Goal: Task Accomplishment & Management: Manage account settings

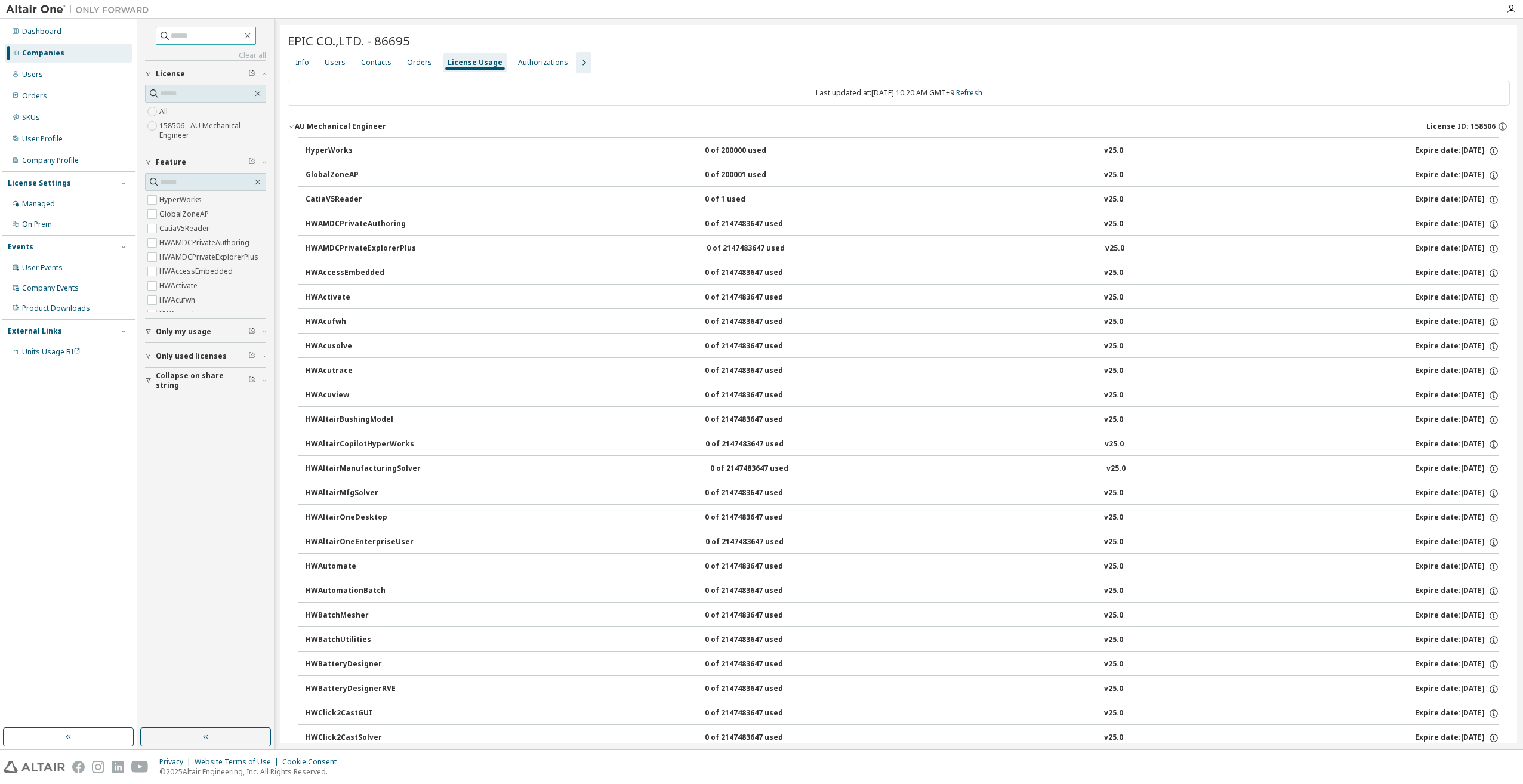
click at [200, 33] on input "text" at bounding box center [206, 36] width 72 height 12
type input "*****"
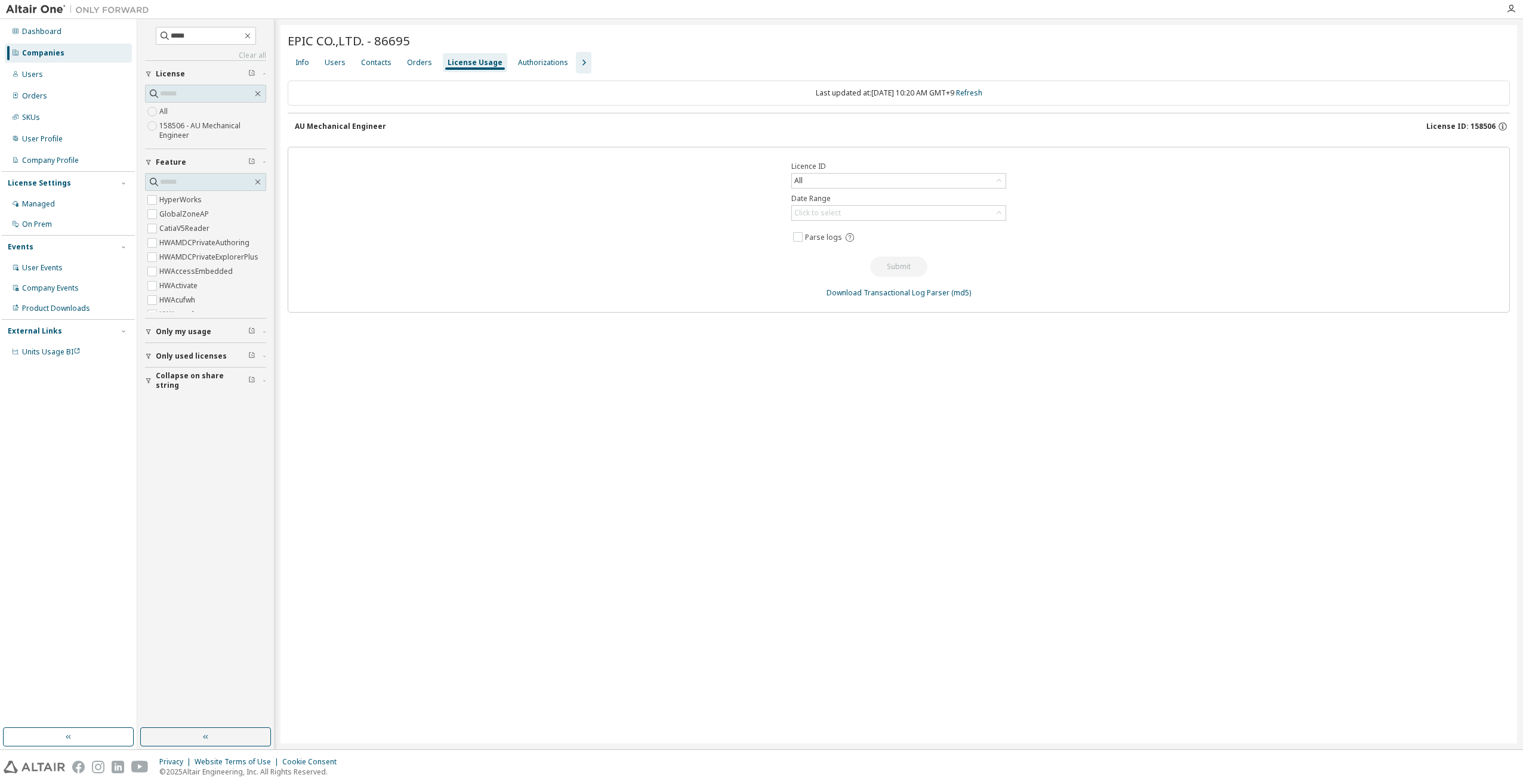
click at [70, 52] on div "Companies" at bounding box center [68, 53] width 127 height 19
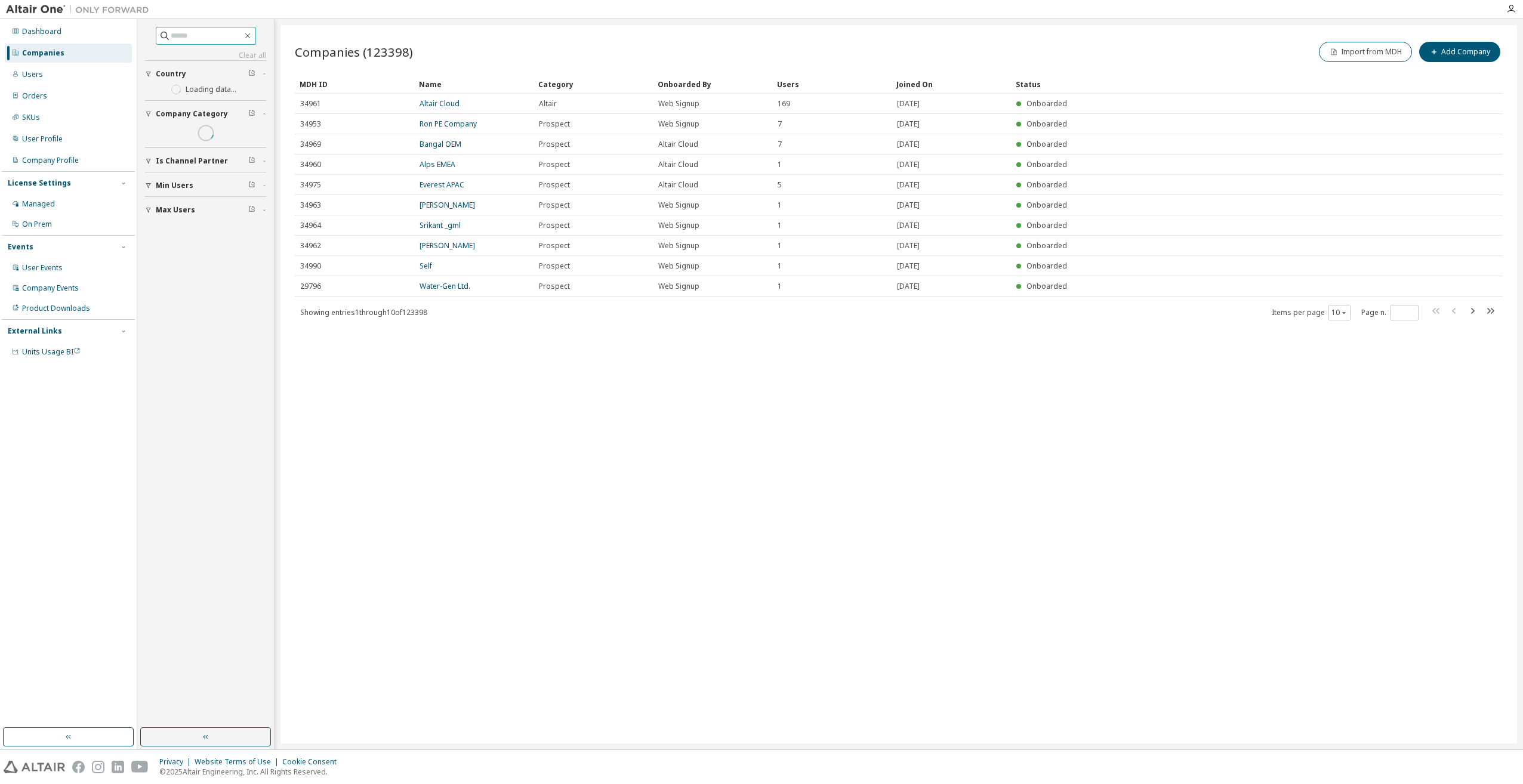
click at [187, 36] on input "text" at bounding box center [206, 36] width 72 height 12
type input "*****"
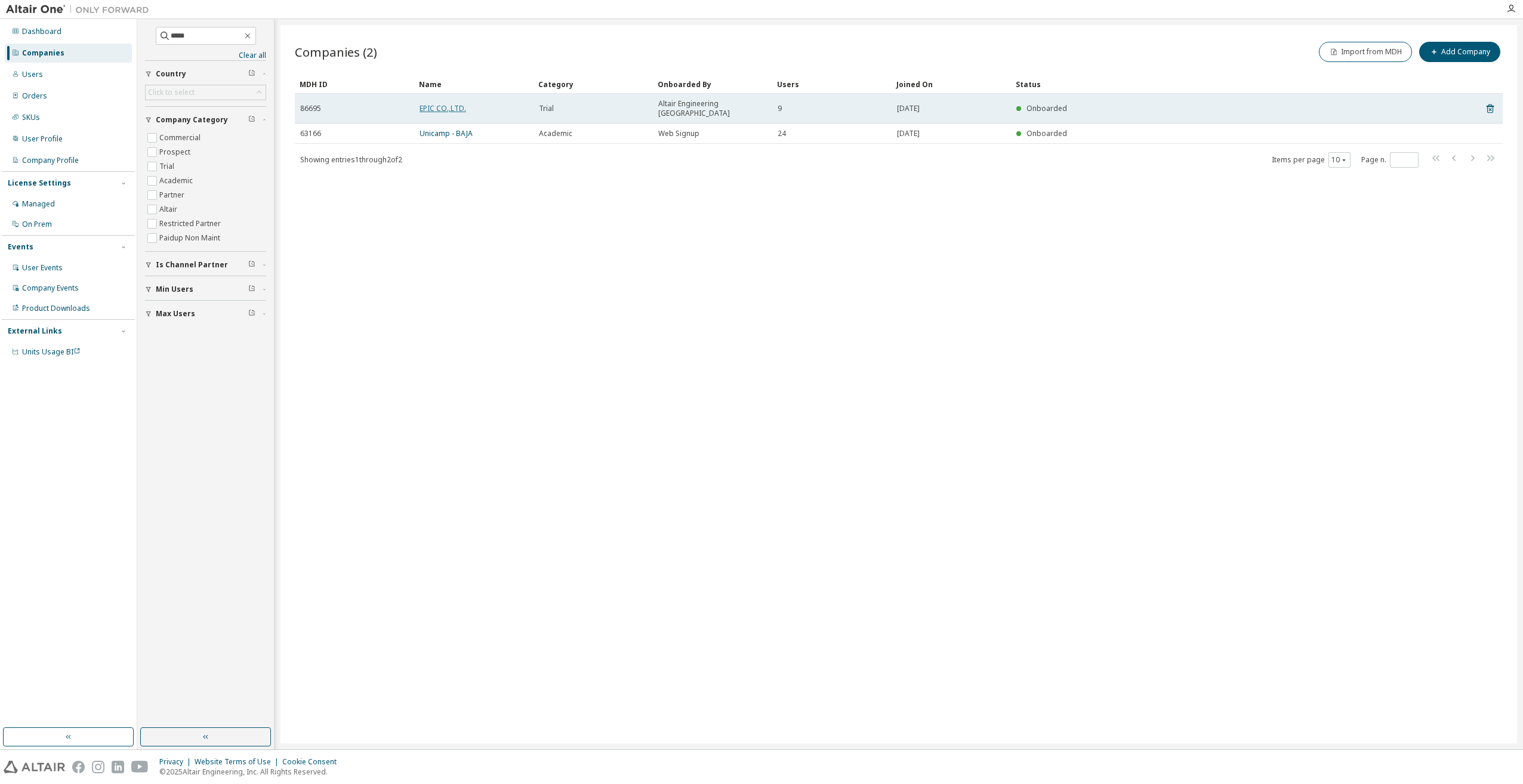
click at [441, 104] on link "EPIC CO.,LTD." at bounding box center [443, 108] width 46 height 10
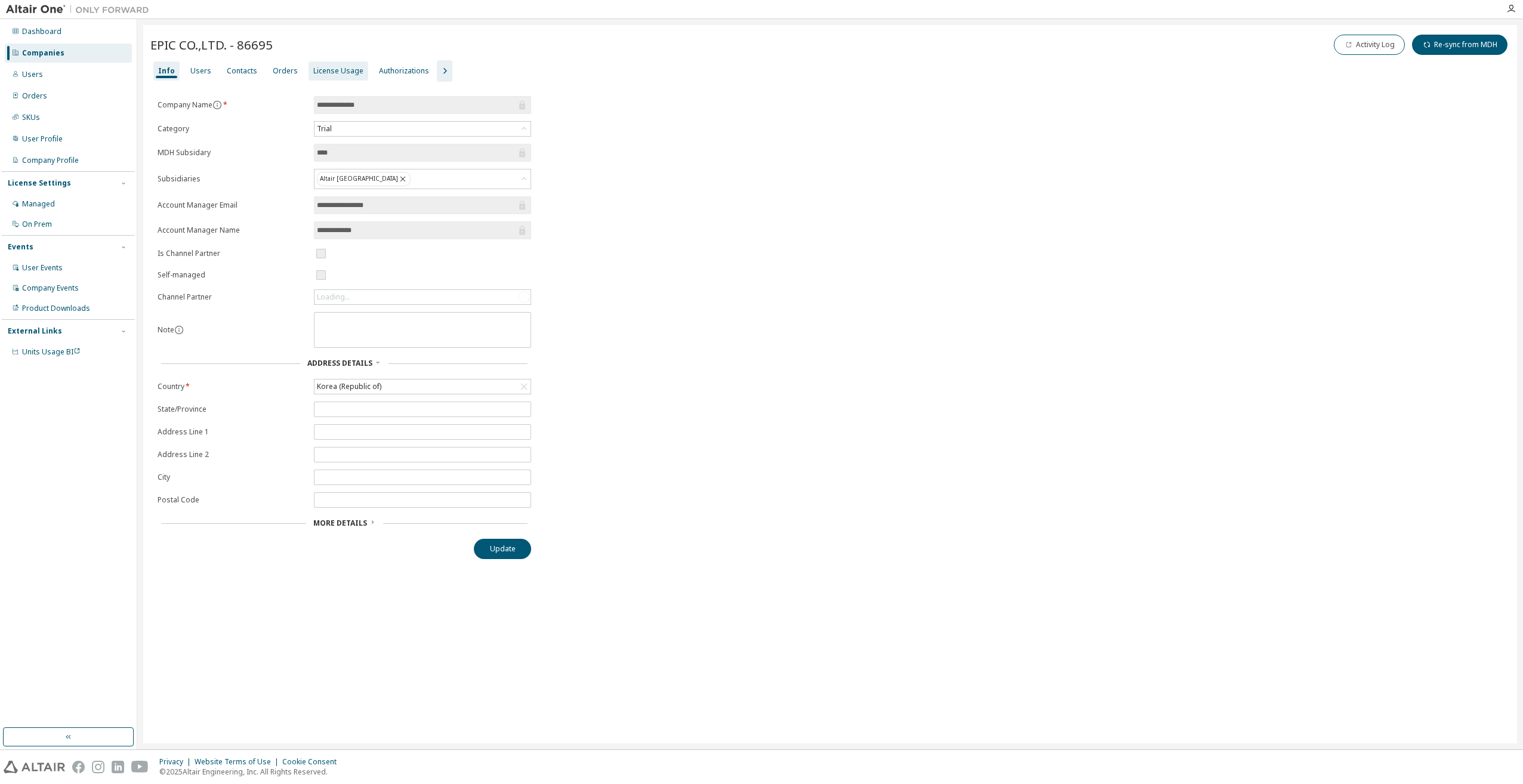
click at [329, 73] on div "License Usage" at bounding box center [338, 70] width 50 height 9
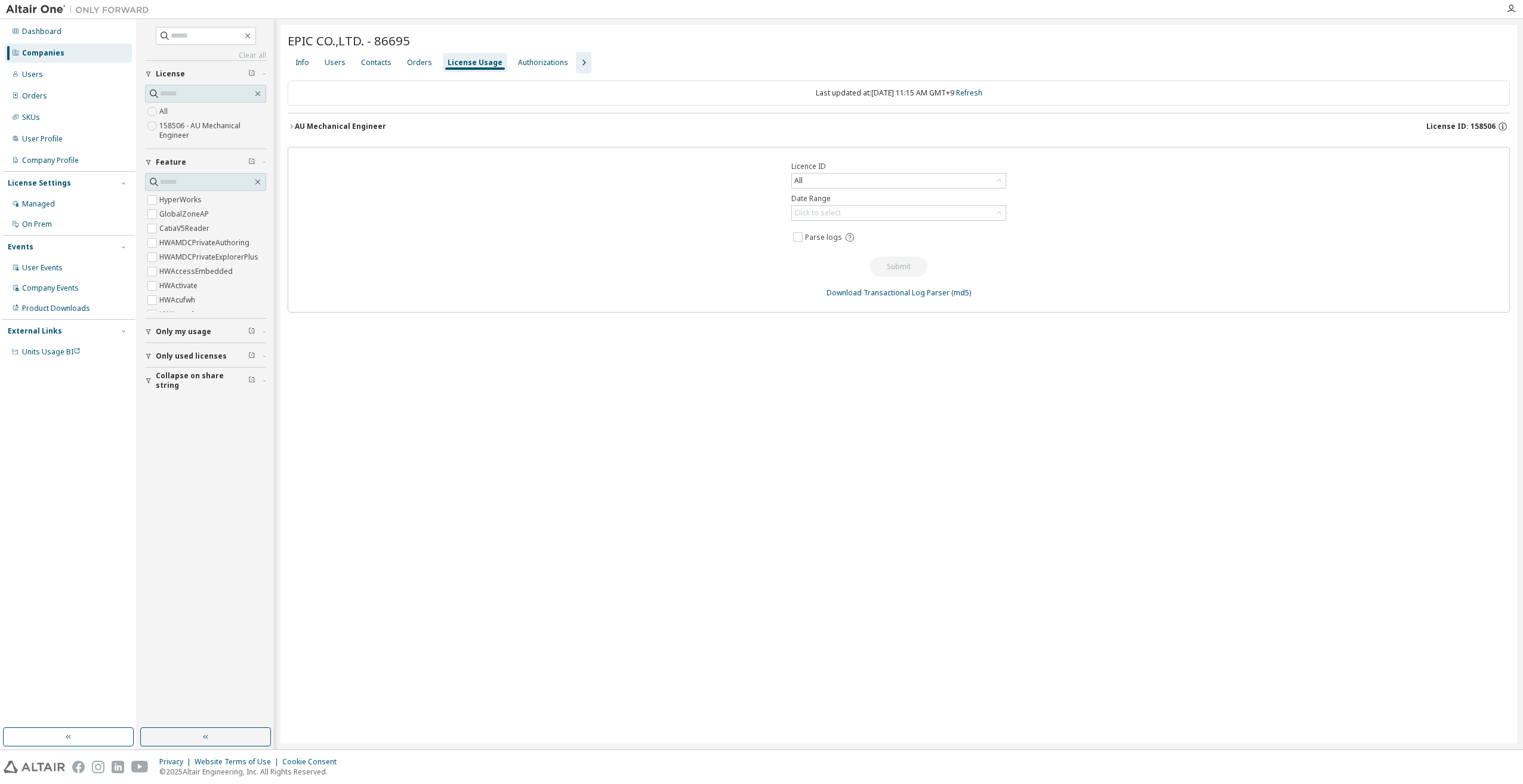
click at [1477, 125] on span "License ID: 158506" at bounding box center [1461, 126] width 69 height 9
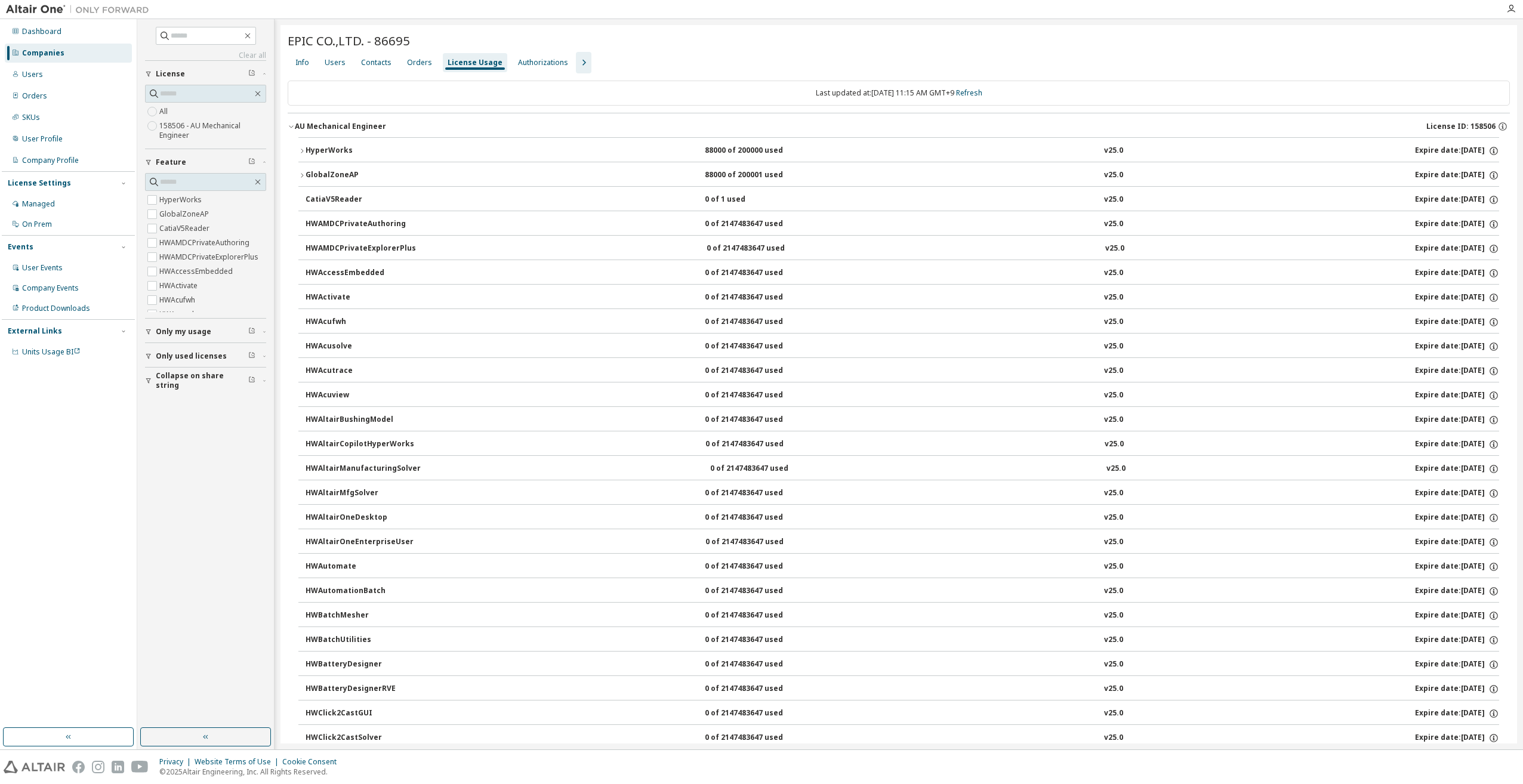
click at [577, 63] on icon "button" at bounding box center [584, 63] width 15 height 15
click at [657, 63] on div "Groups" at bounding box center [665, 62] width 26 height 9
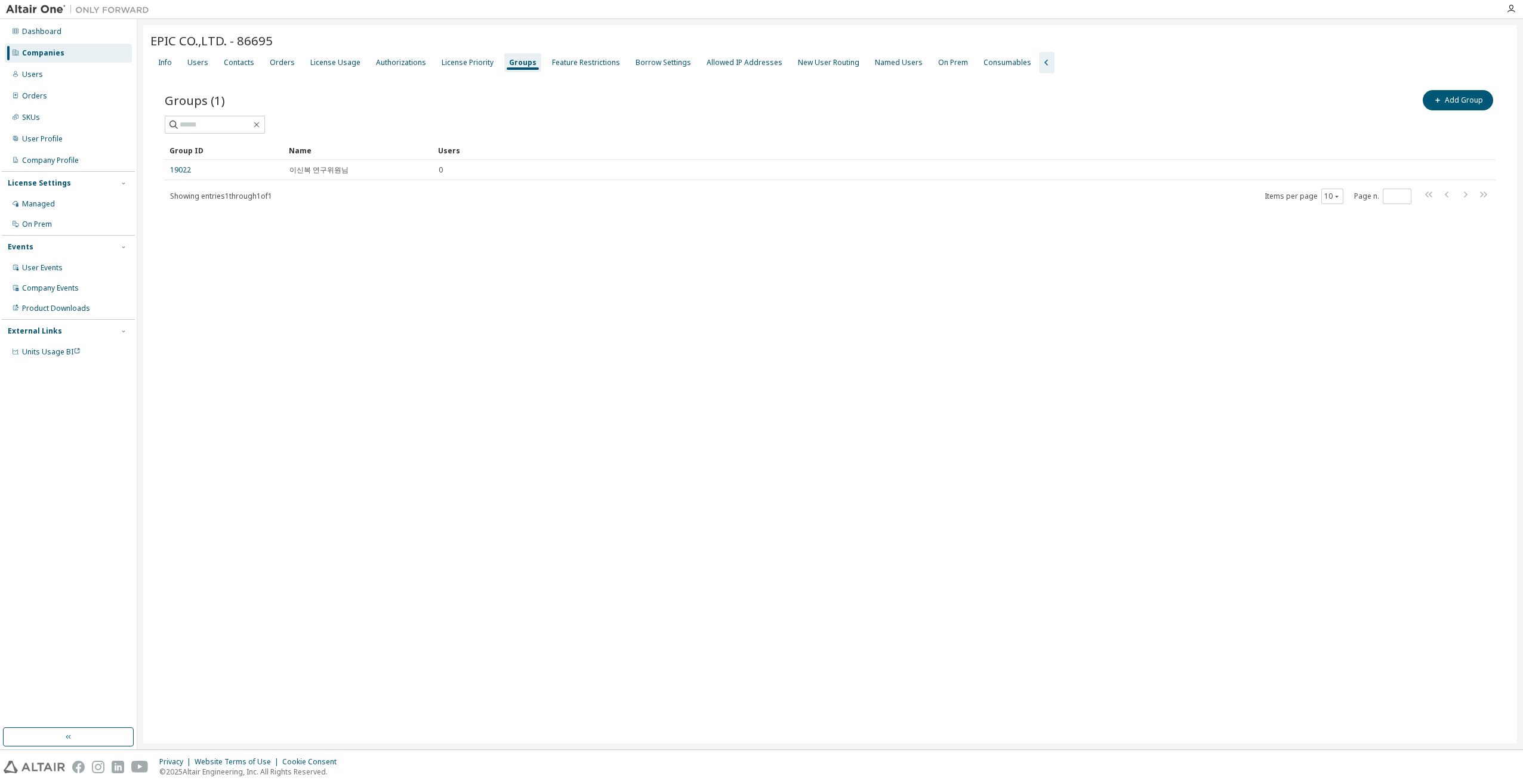
click at [506, 67] on div "Groups" at bounding box center [522, 62] width 37 height 19
click at [318, 62] on div "License Usage" at bounding box center [335, 62] width 50 height 9
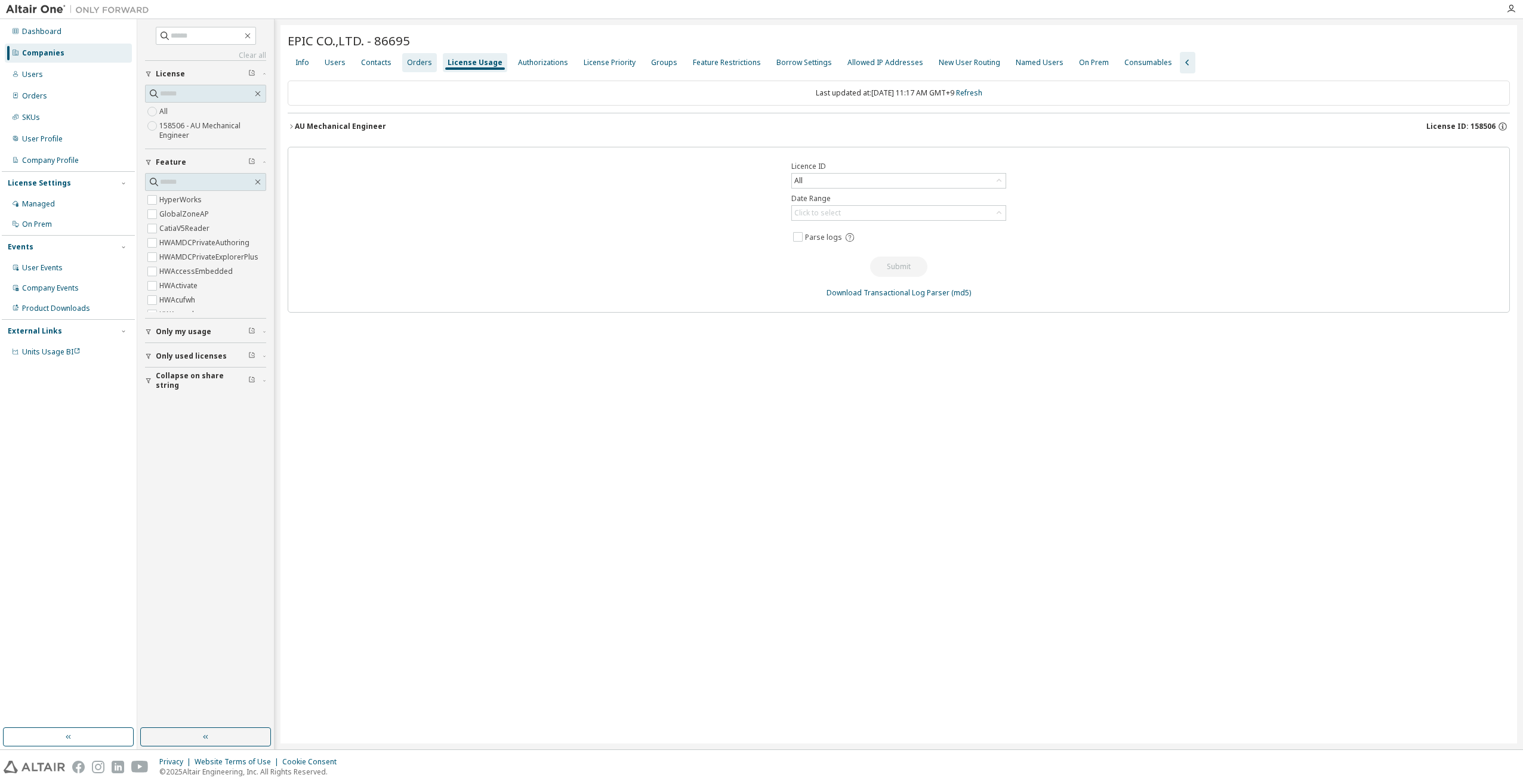
click at [422, 65] on div "Orders" at bounding box center [419, 62] width 25 height 9
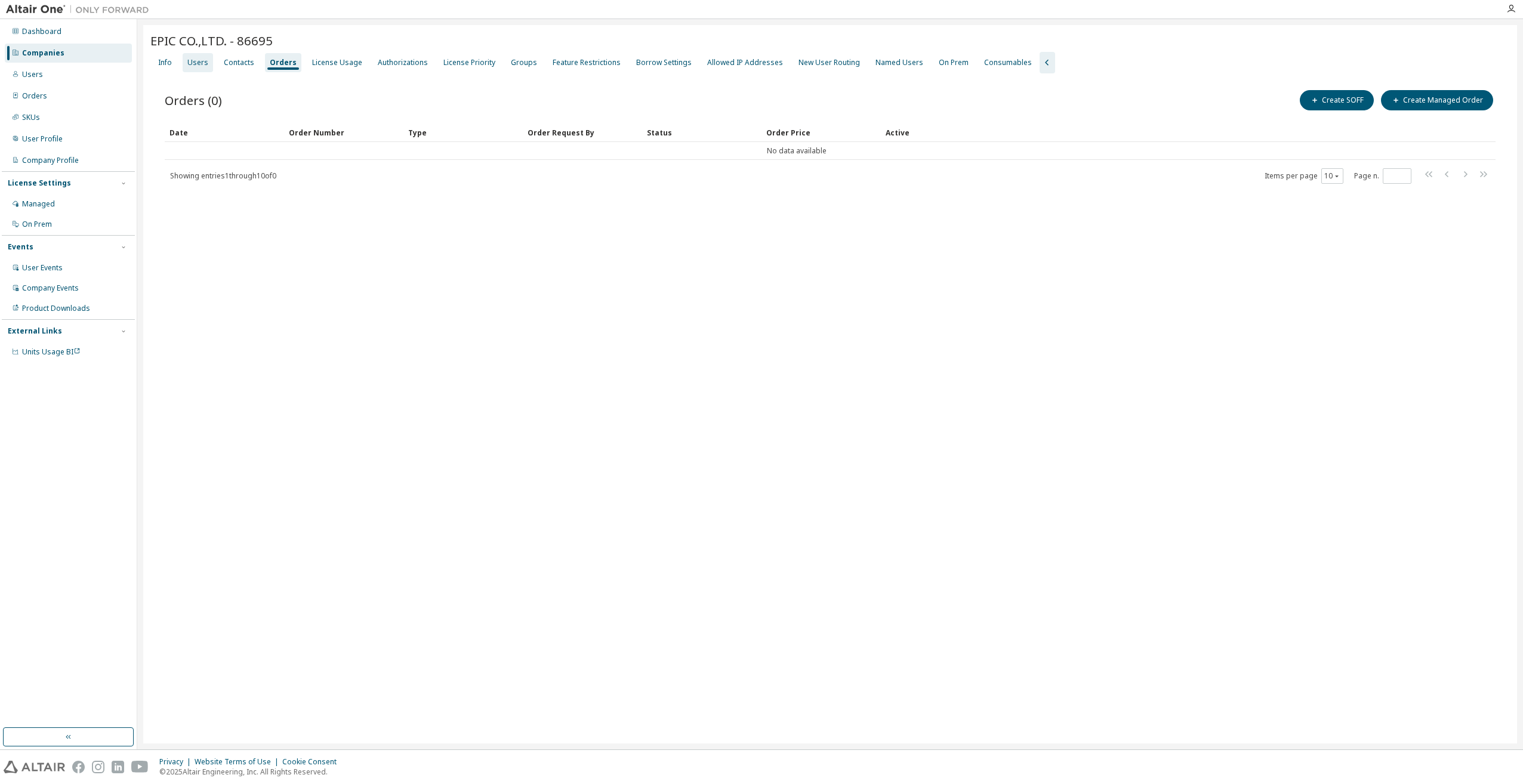
click at [187, 59] on div "Users" at bounding box center [197, 62] width 21 height 9
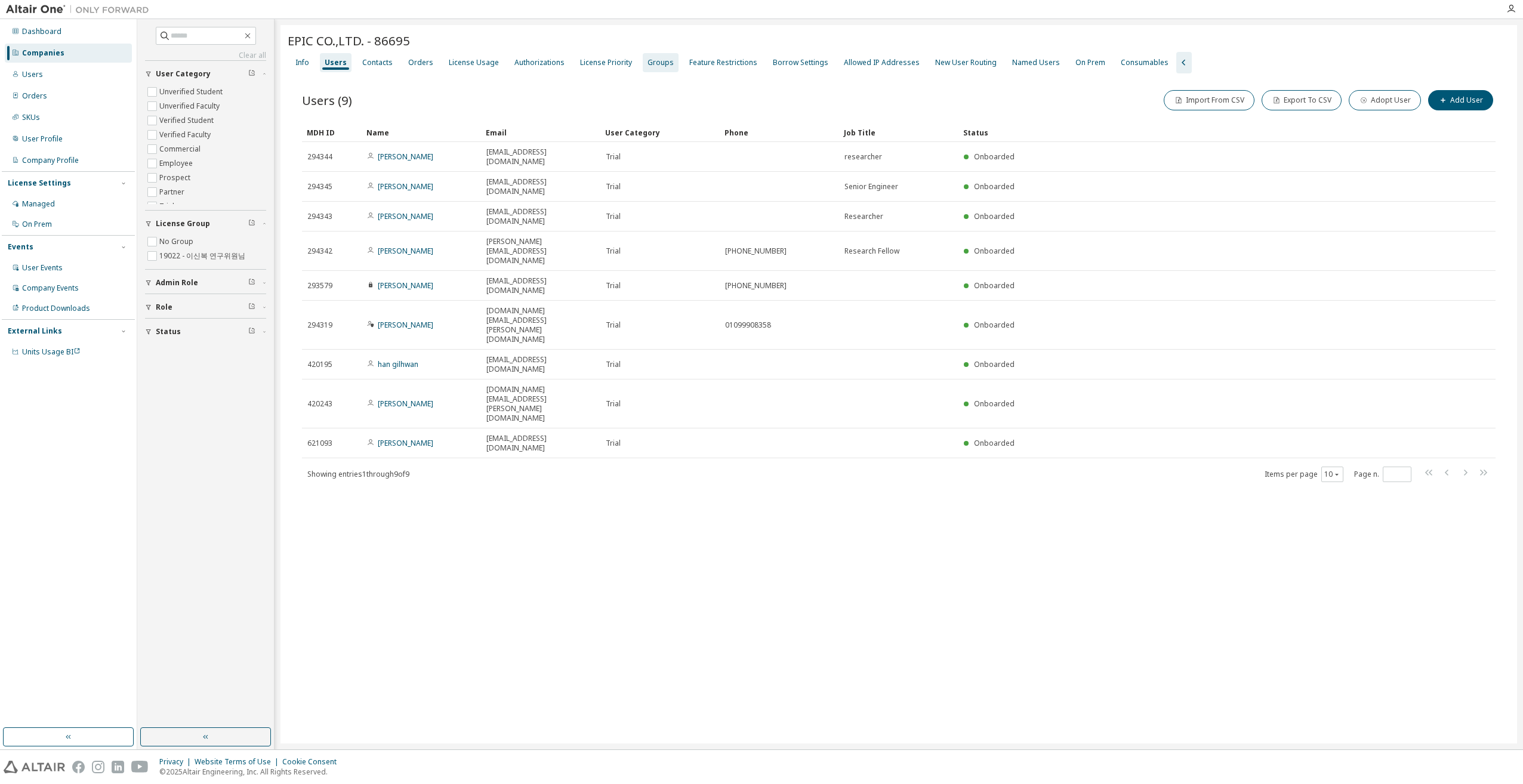
click at [648, 65] on div "Groups" at bounding box center [661, 62] width 26 height 9
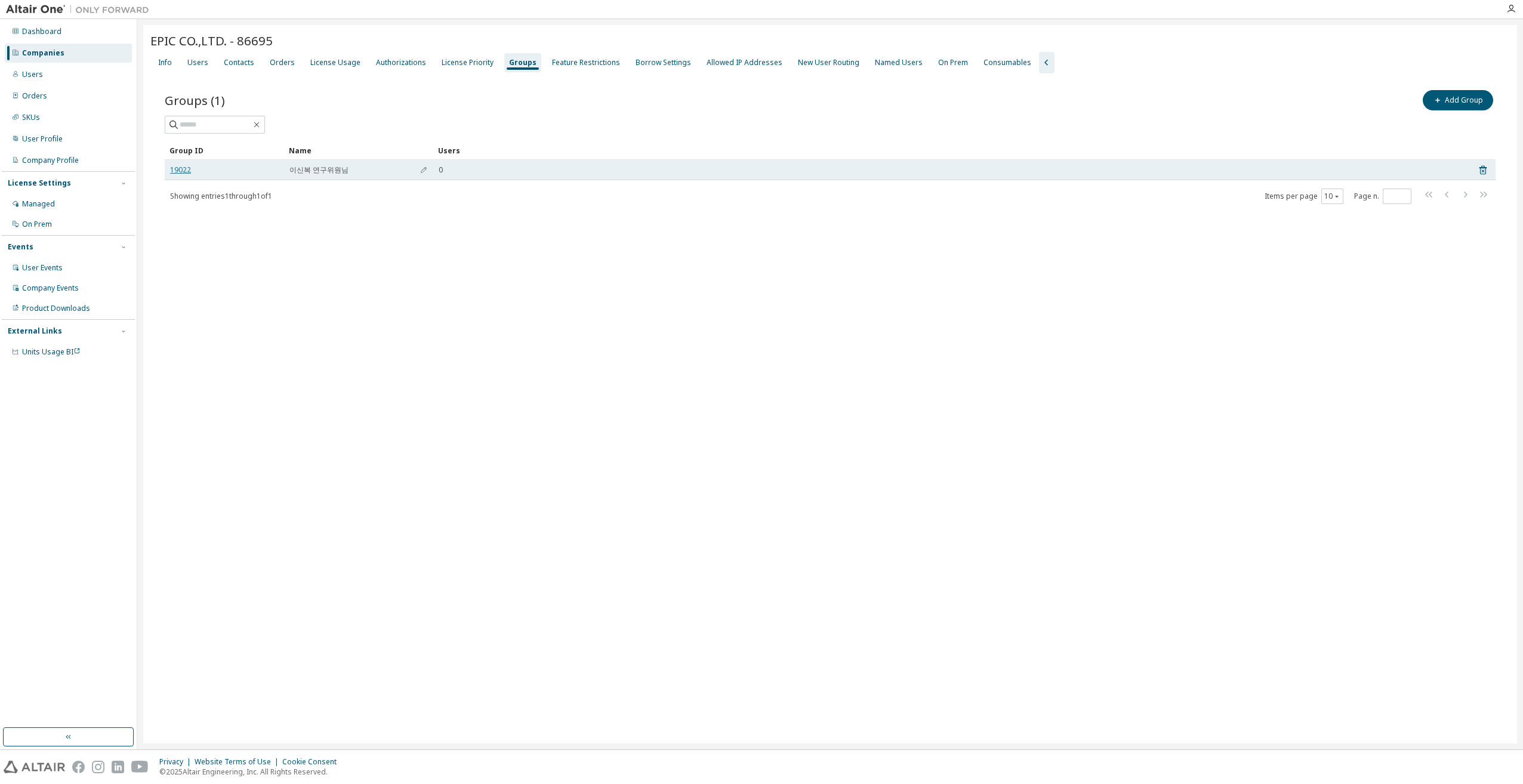
click at [183, 166] on link "19022" at bounding box center [180, 170] width 21 height 9
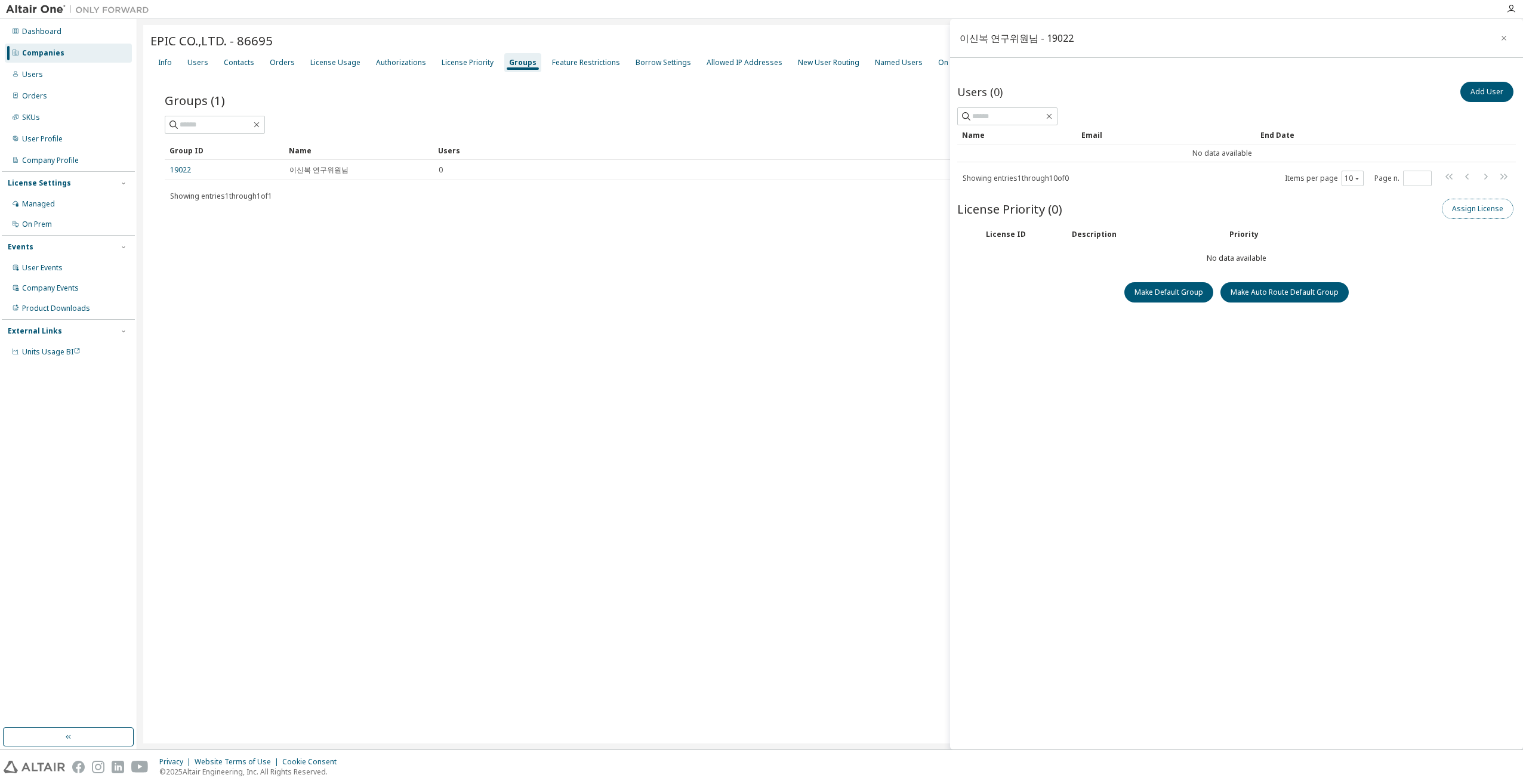
click at [1466, 208] on button "Assign License" at bounding box center [1478, 209] width 72 height 20
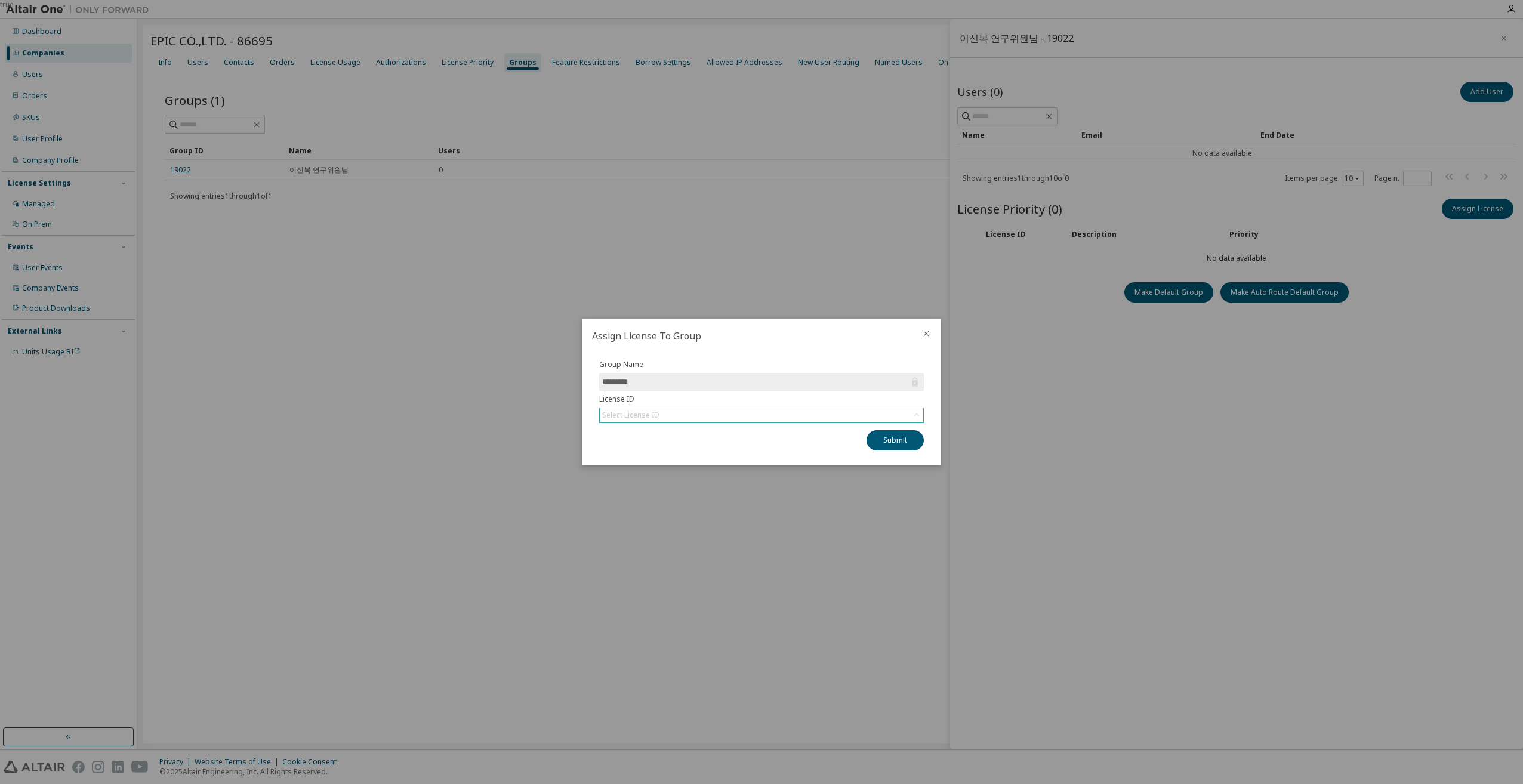
click at [725, 414] on div "Select License ID" at bounding box center [762, 416] width 324 height 15
click at [715, 447] on li "158506 - AU Mechanical Engineer" at bounding box center [761, 447] width 321 height 15
click at [903, 442] on button "Submit" at bounding box center [895, 440] width 57 height 20
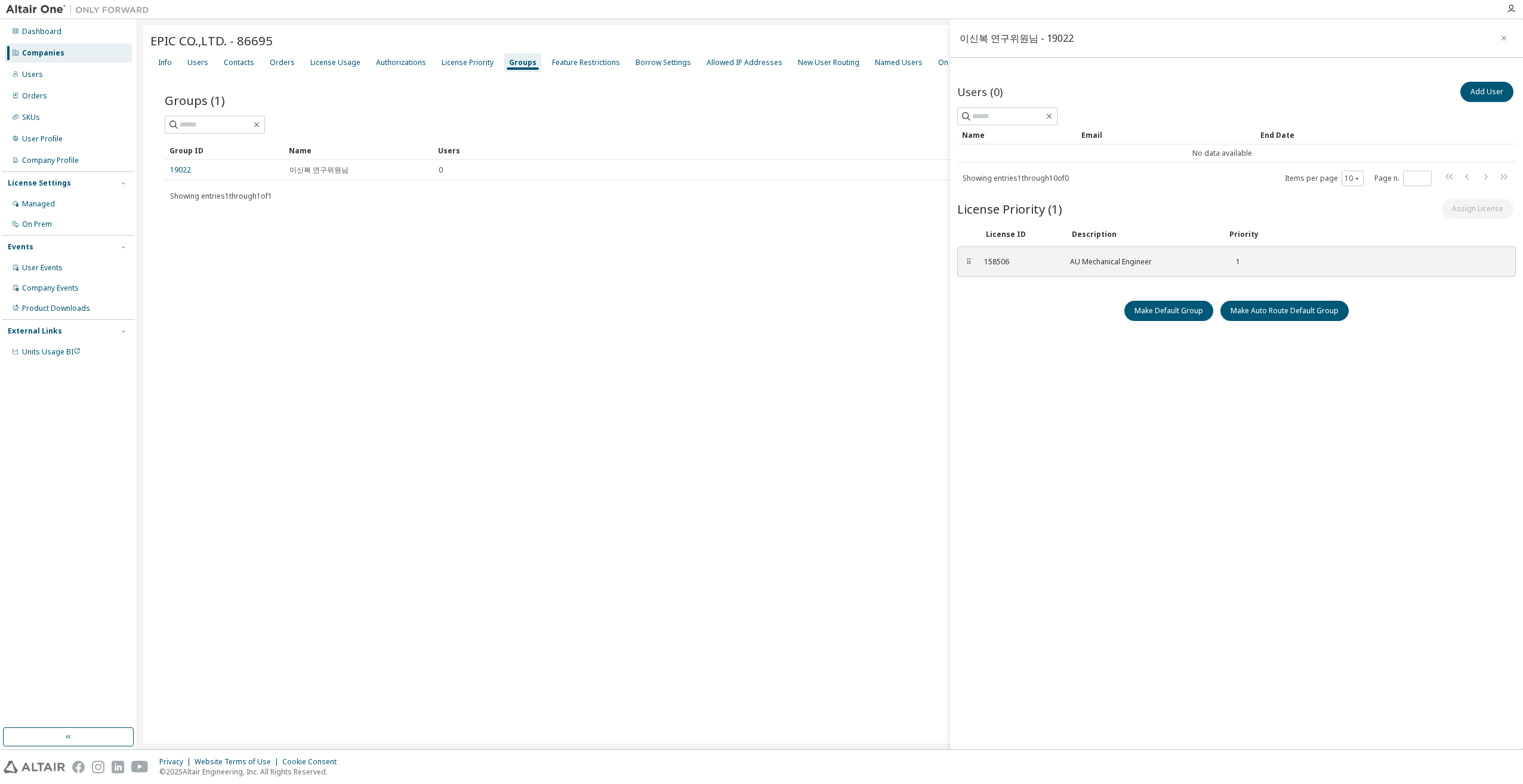
click at [1129, 399] on div "Users (0) Add User Clear Load Save Save As Field Operator Value Select filter S…" at bounding box center [1237, 392] width 559 height 627
click at [1501, 41] on icon "button" at bounding box center [1504, 38] width 9 height 9
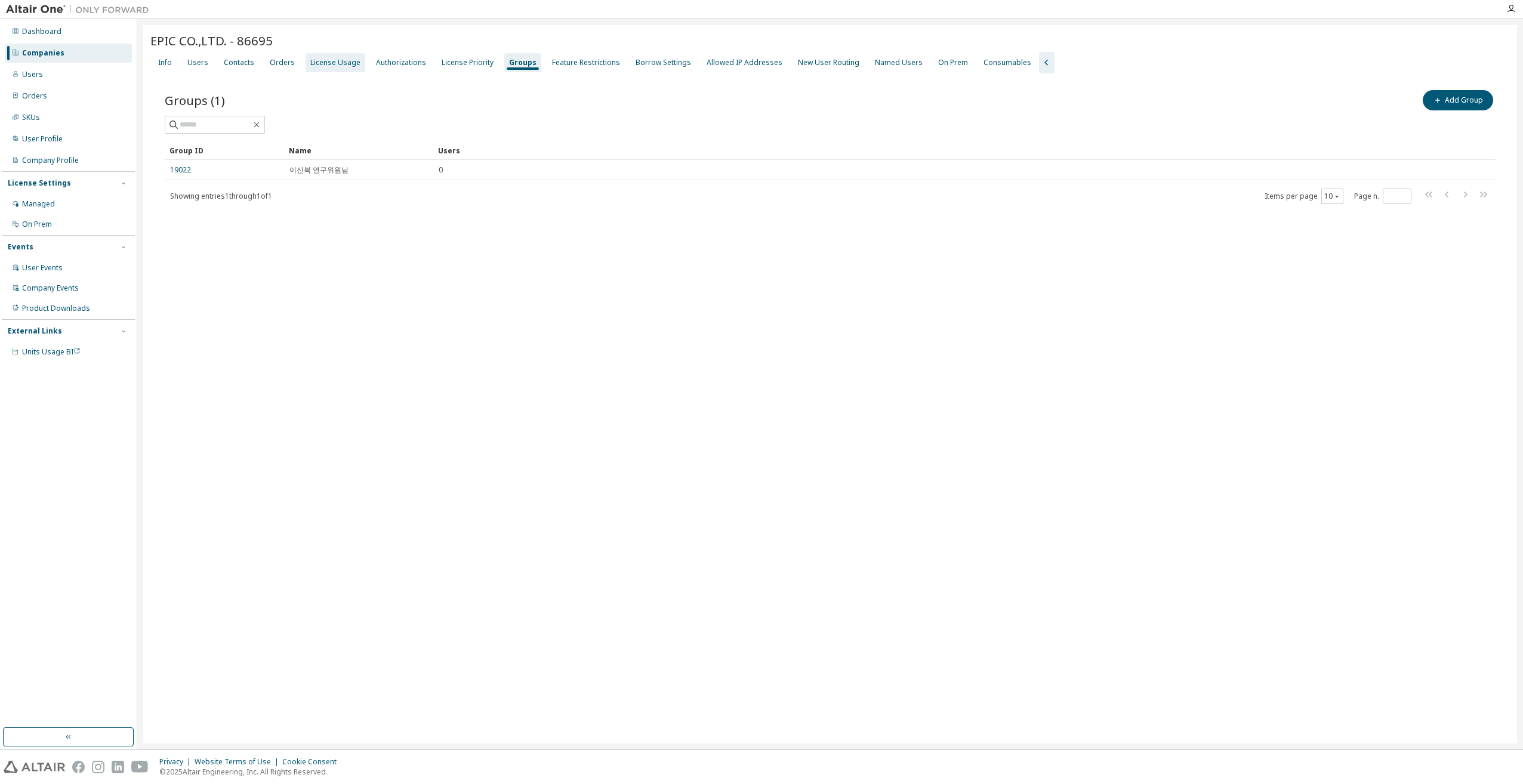
click at [319, 67] on div "License Usage" at bounding box center [335, 62] width 50 height 9
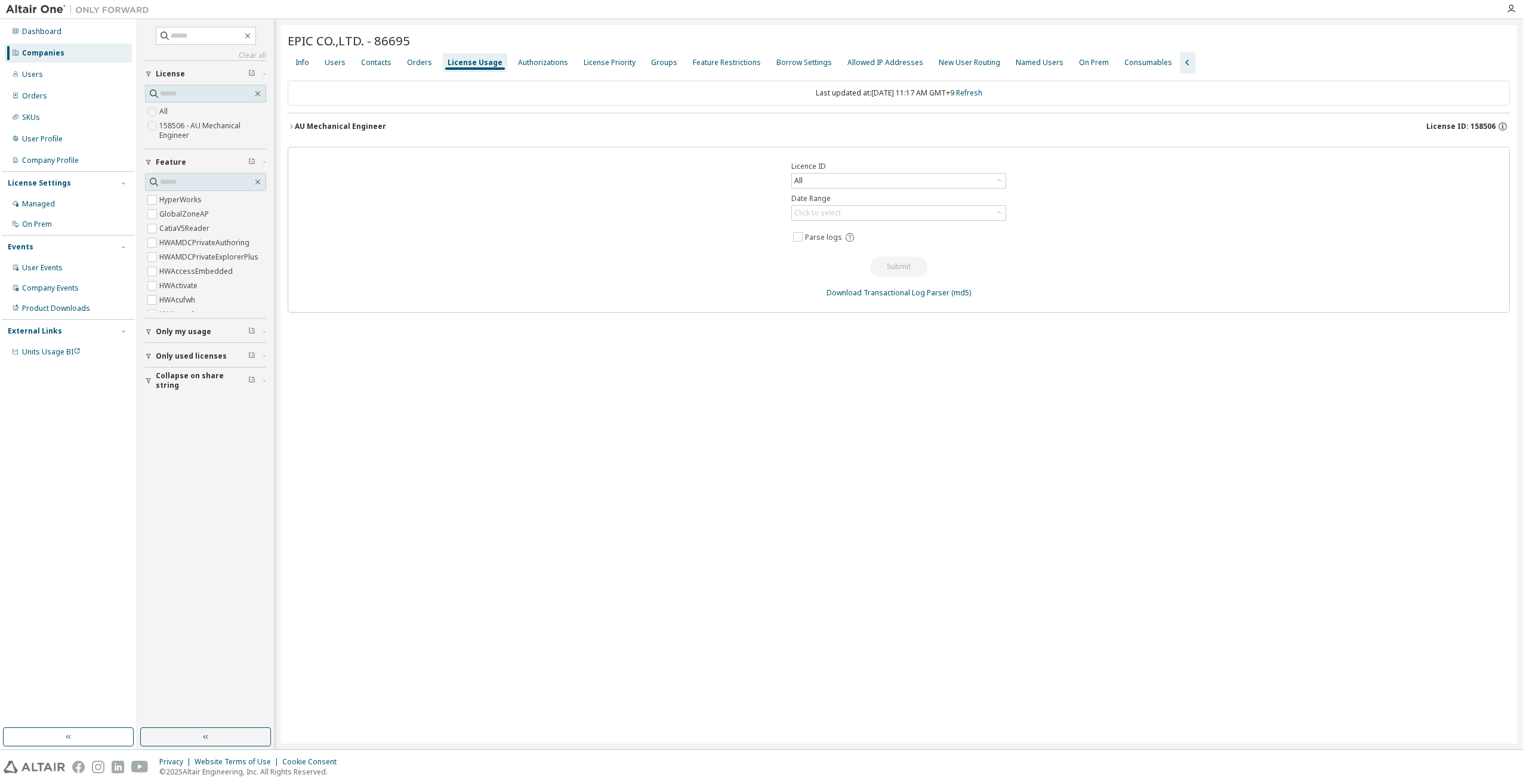
click at [1218, 138] on button "AU Mechanical Engineer License ID: 158506" at bounding box center [899, 126] width 1223 height 26
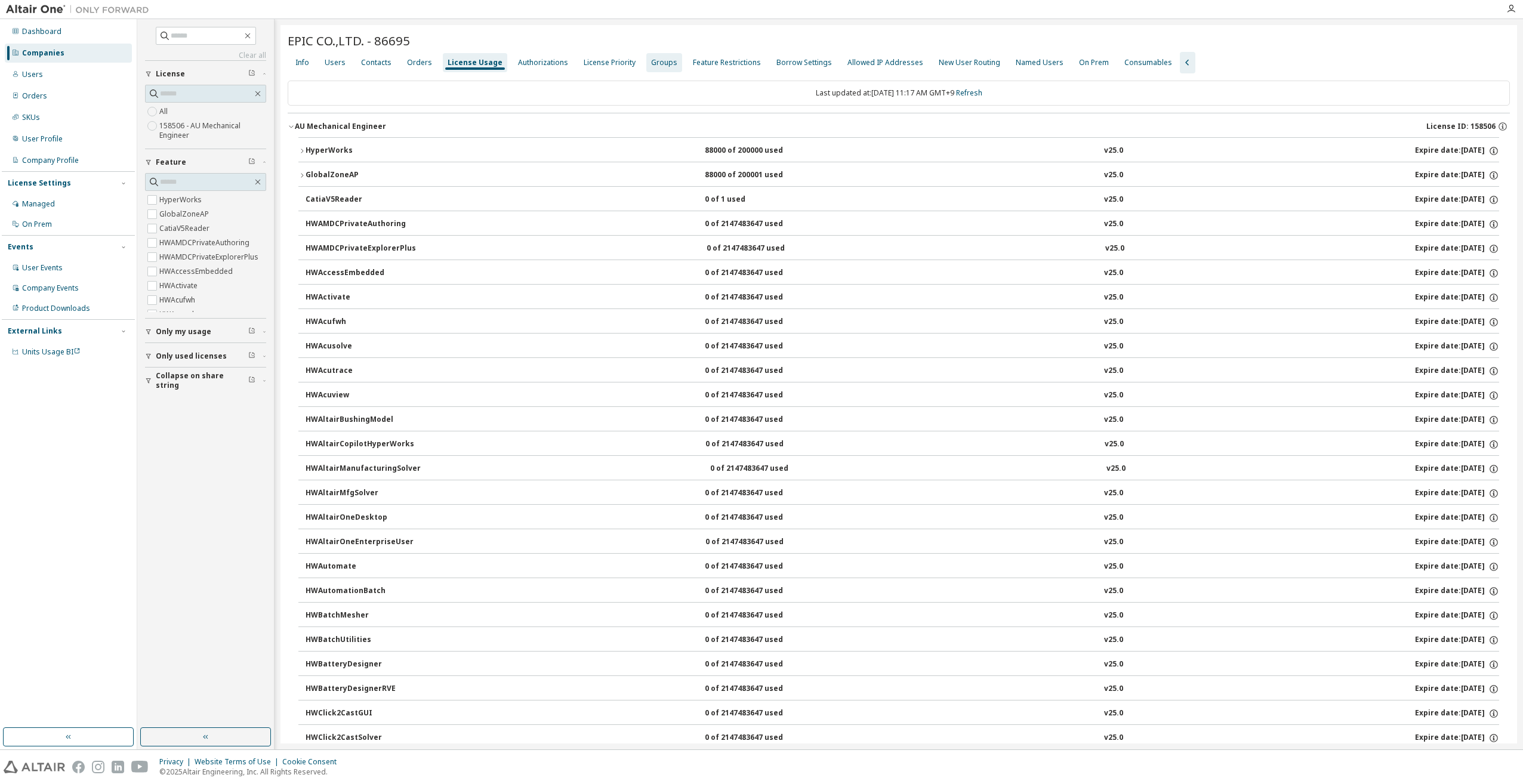
click at [654, 62] on div "Groups" at bounding box center [665, 62] width 26 height 9
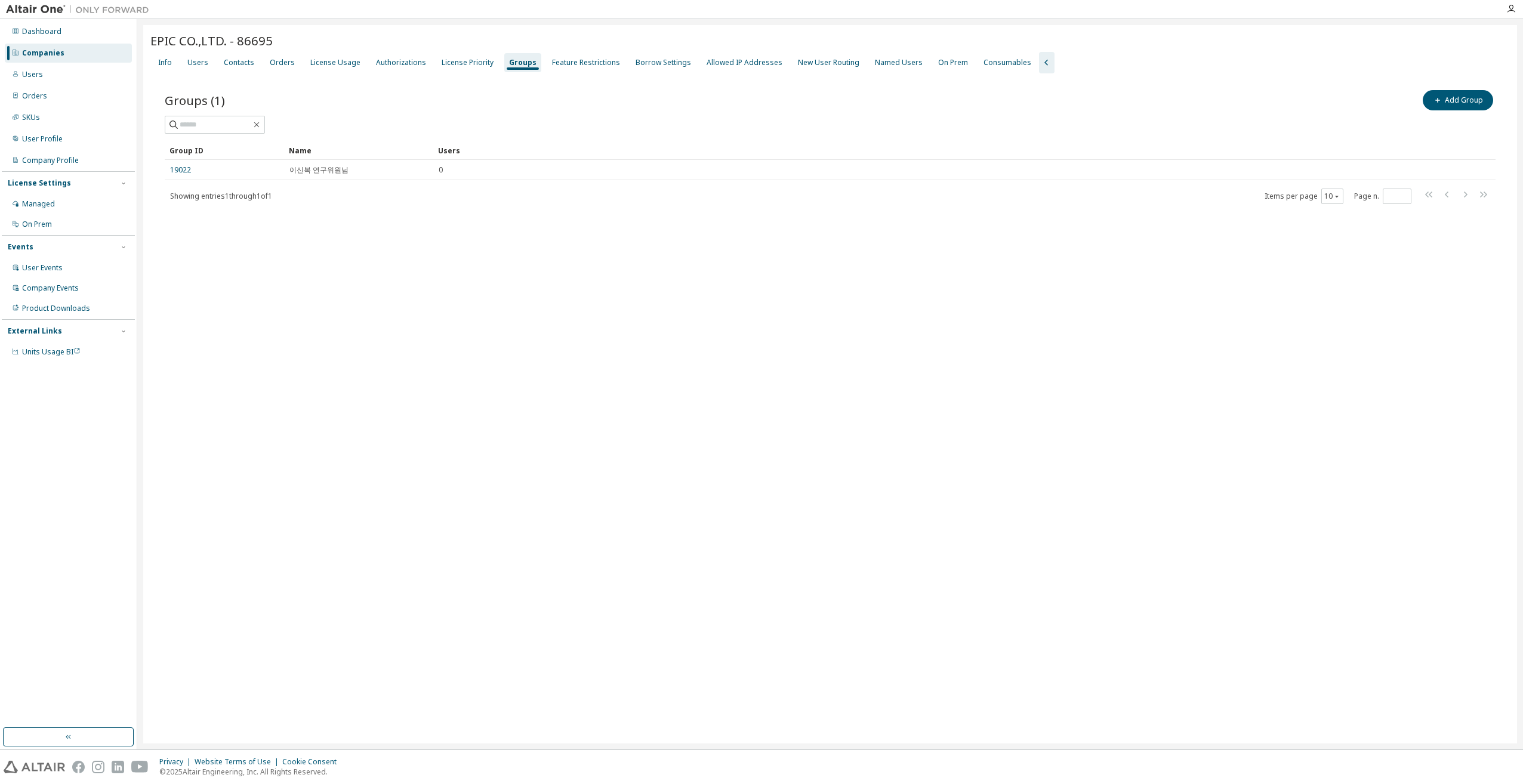
click at [310, 292] on div "EPIC CO.,LTD. - 86695 Clear Load Save Save As Field Operator Value Select filte…" at bounding box center [830, 384] width 1374 height 719
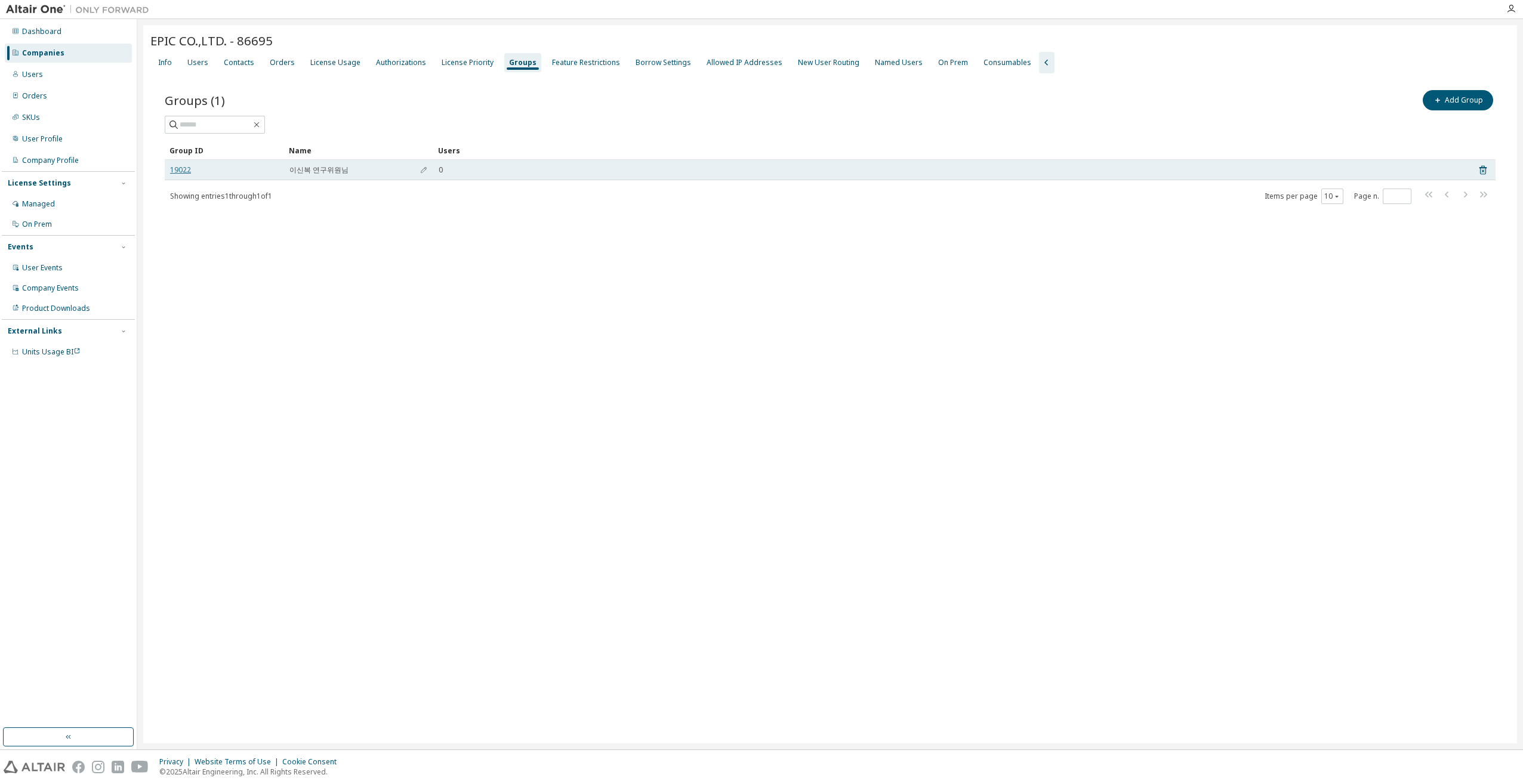
click at [183, 173] on link "19022" at bounding box center [180, 170] width 21 height 9
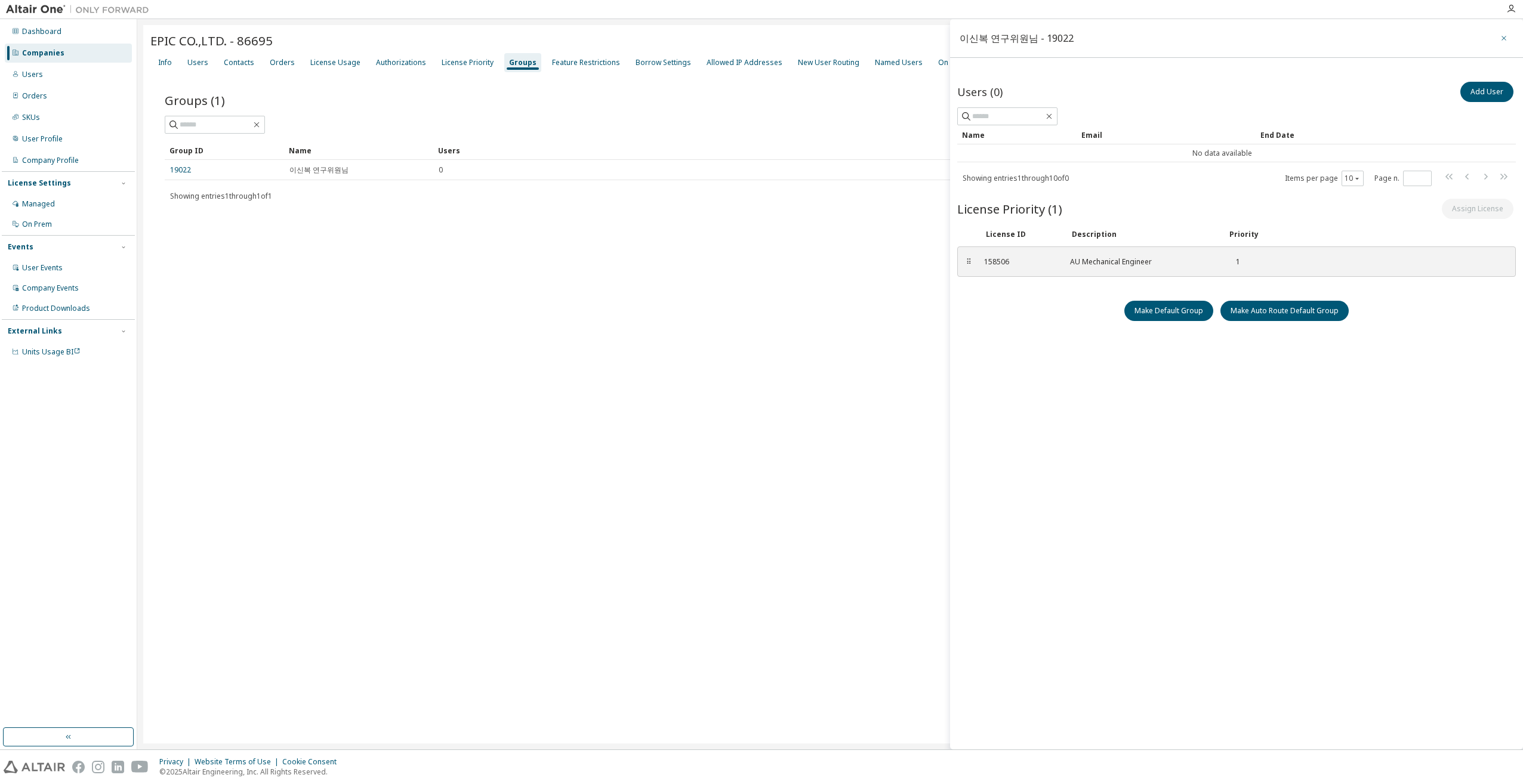
click at [1506, 38] on icon "button" at bounding box center [1504, 38] width 9 height 9
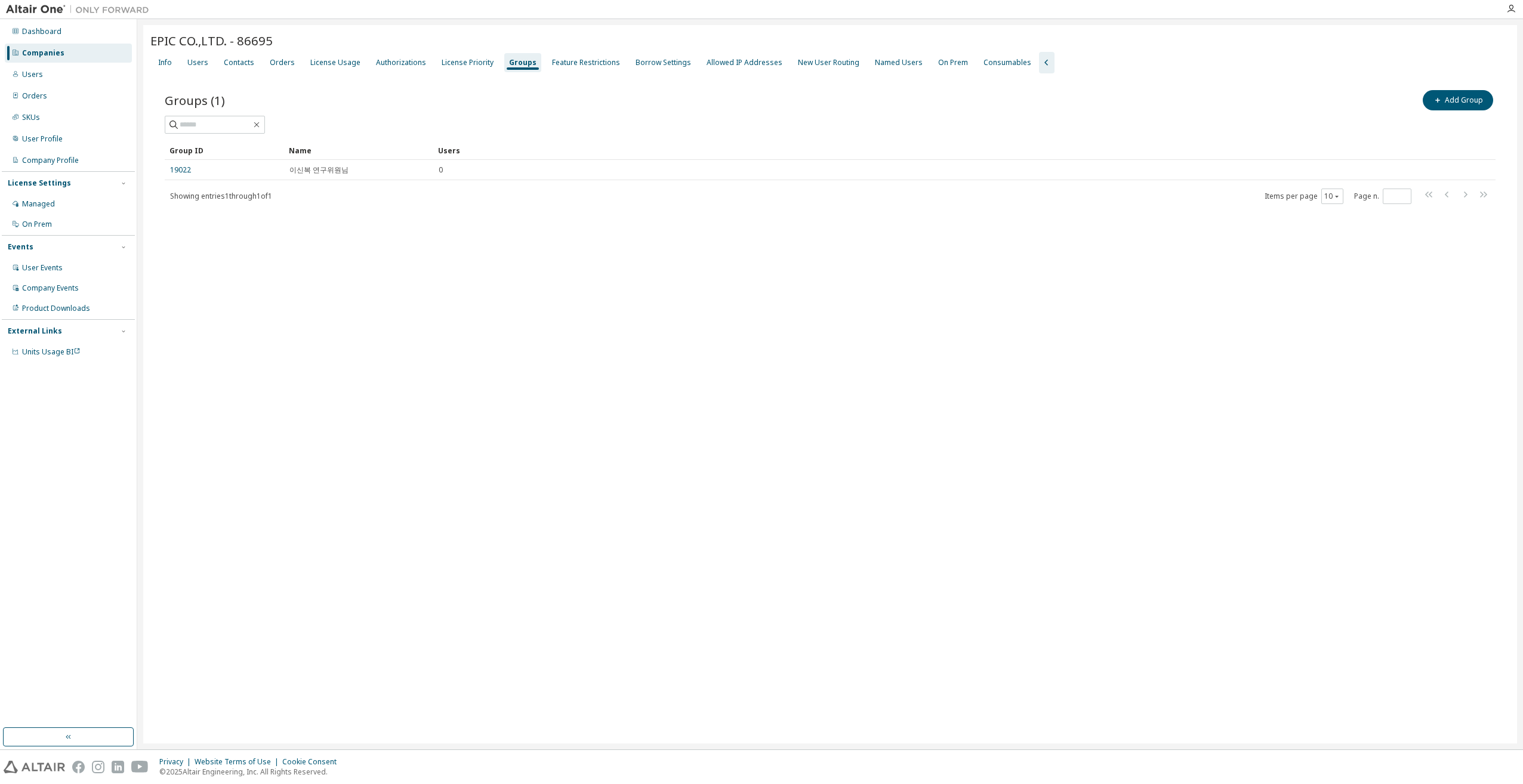
click at [516, 317] on div "EPIC CO.,LTD. - 86695 Clear Load Save Save As Field Operator Value Select filte…" at bounding box center [830, 384] width 1374 height 719
click at [333, 61] on div "License Usage" at bounding box center [335, 62] width 50 height 9
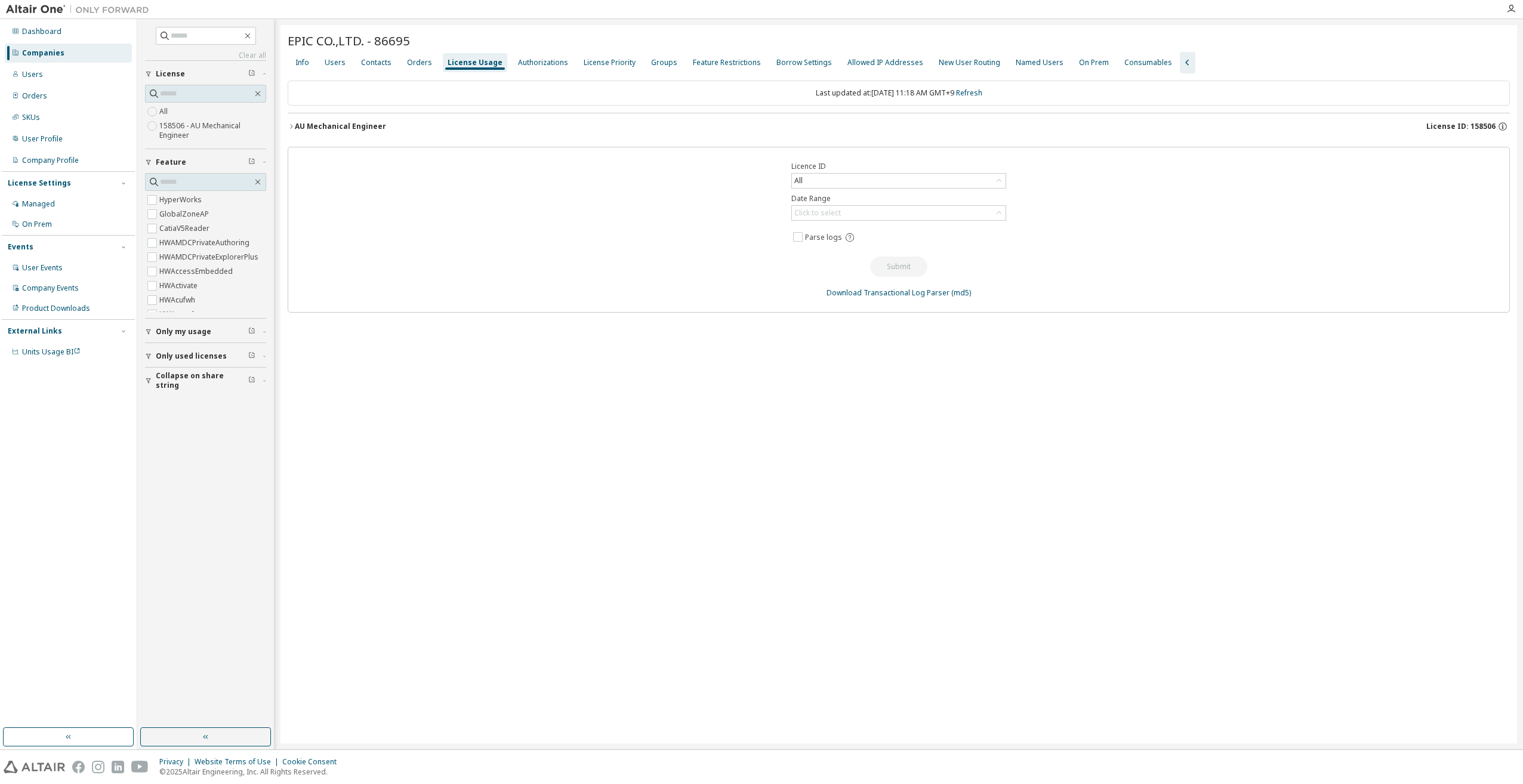
click at [703, 323] on div "EPIC CO.,LTD. - 86695 Clear Load Save Save As Field Operator Value Select filte…" at bounding box center [899, 384] width 1237 height 719
click at [462, 65] on div "License Usage" at bounding box center [475, 62] width 55 height 9
click at [652, 59] on div "Groups" at bounding box center [665, 62] width 26 height 9
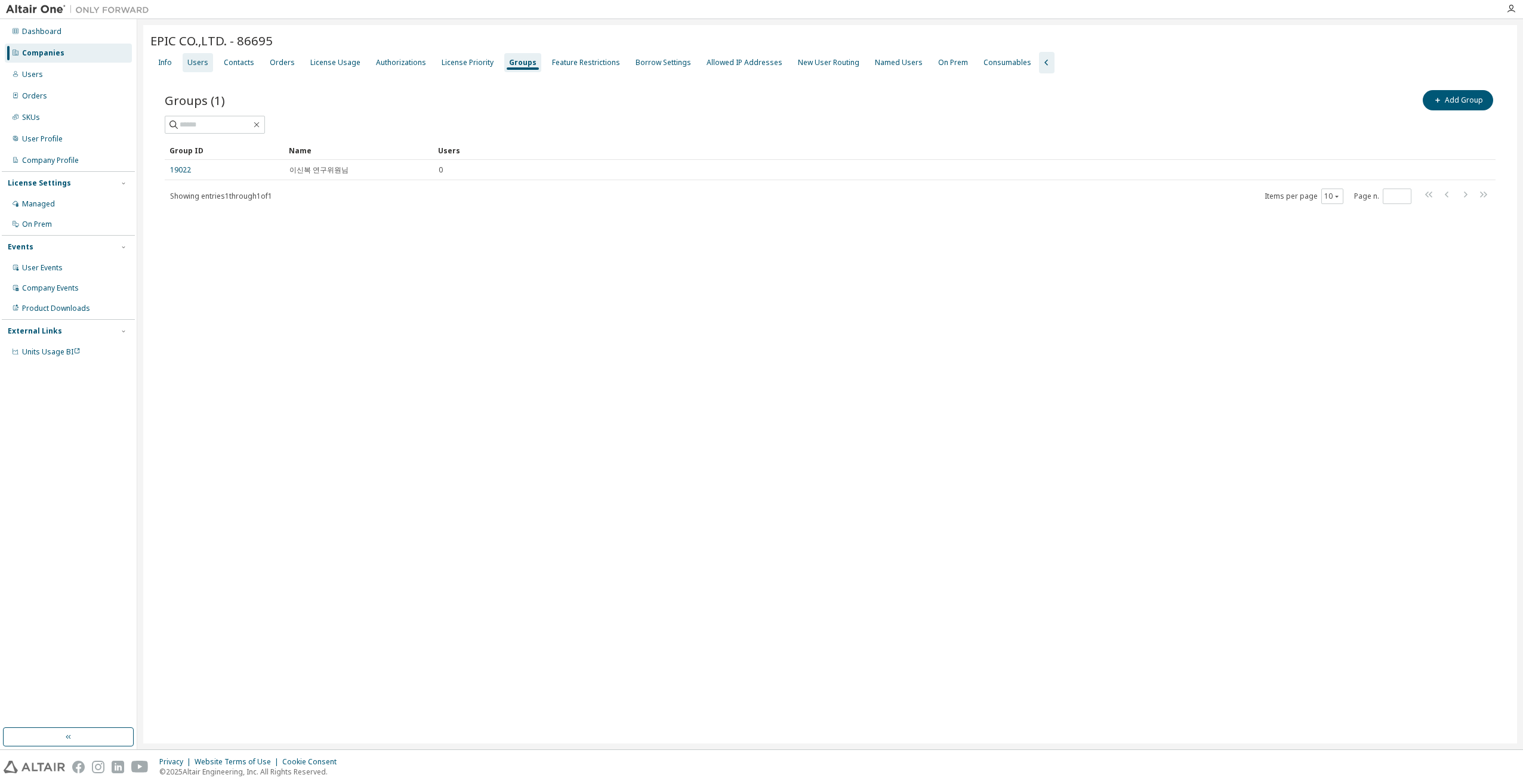
click at [198, 69] on div "Users" at bounding box center [198, 62] width 30 height 19
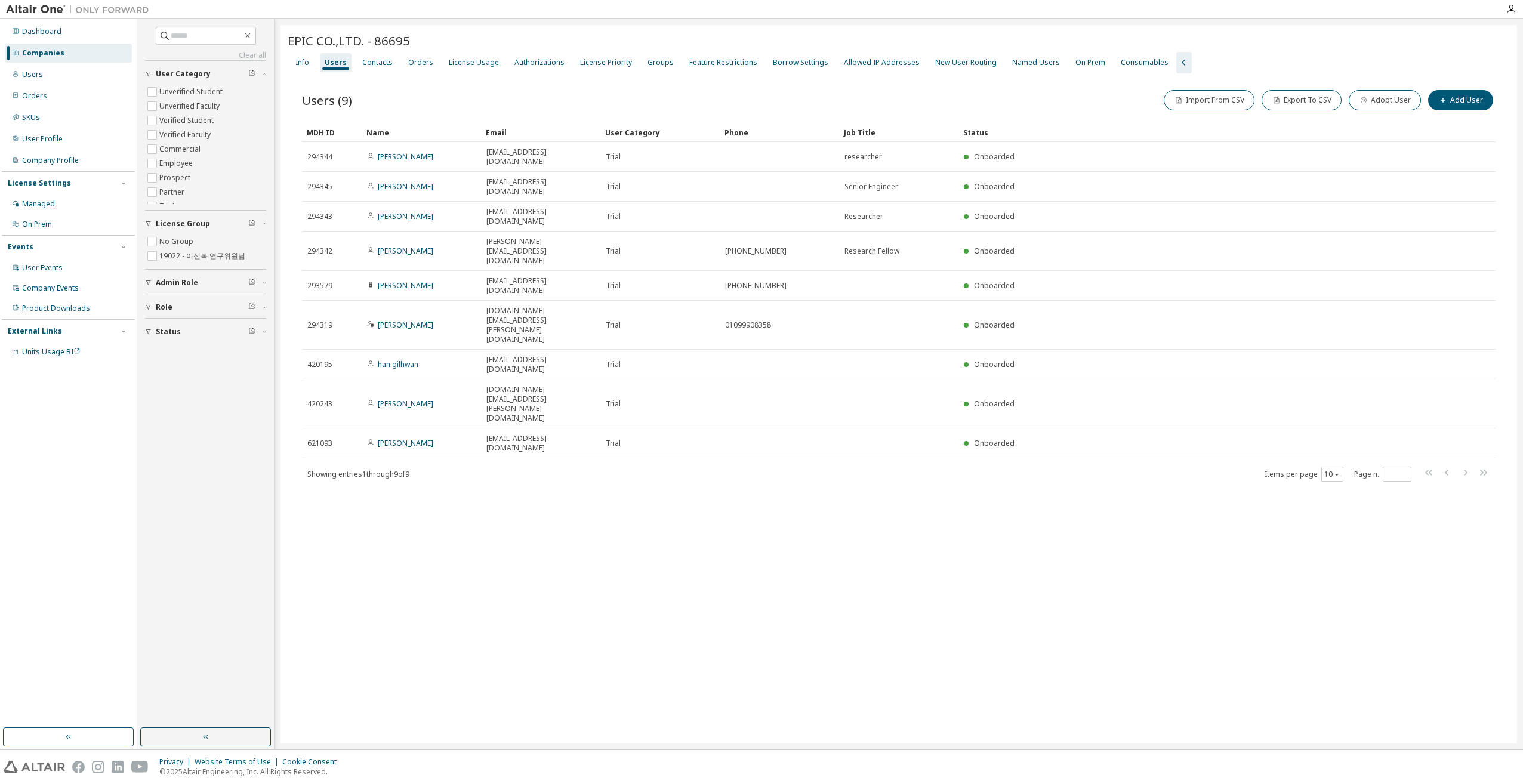
click at [429, 470] on div "EPIC CO.,LTD. - 86695 Clear Load Save Save As Field Operator Value Select filte…" at bounding box center [899, 384] width 1237 height 719
click at [648, 65] on div "Groups" at bounding box center [661, 62] width 26 height 9
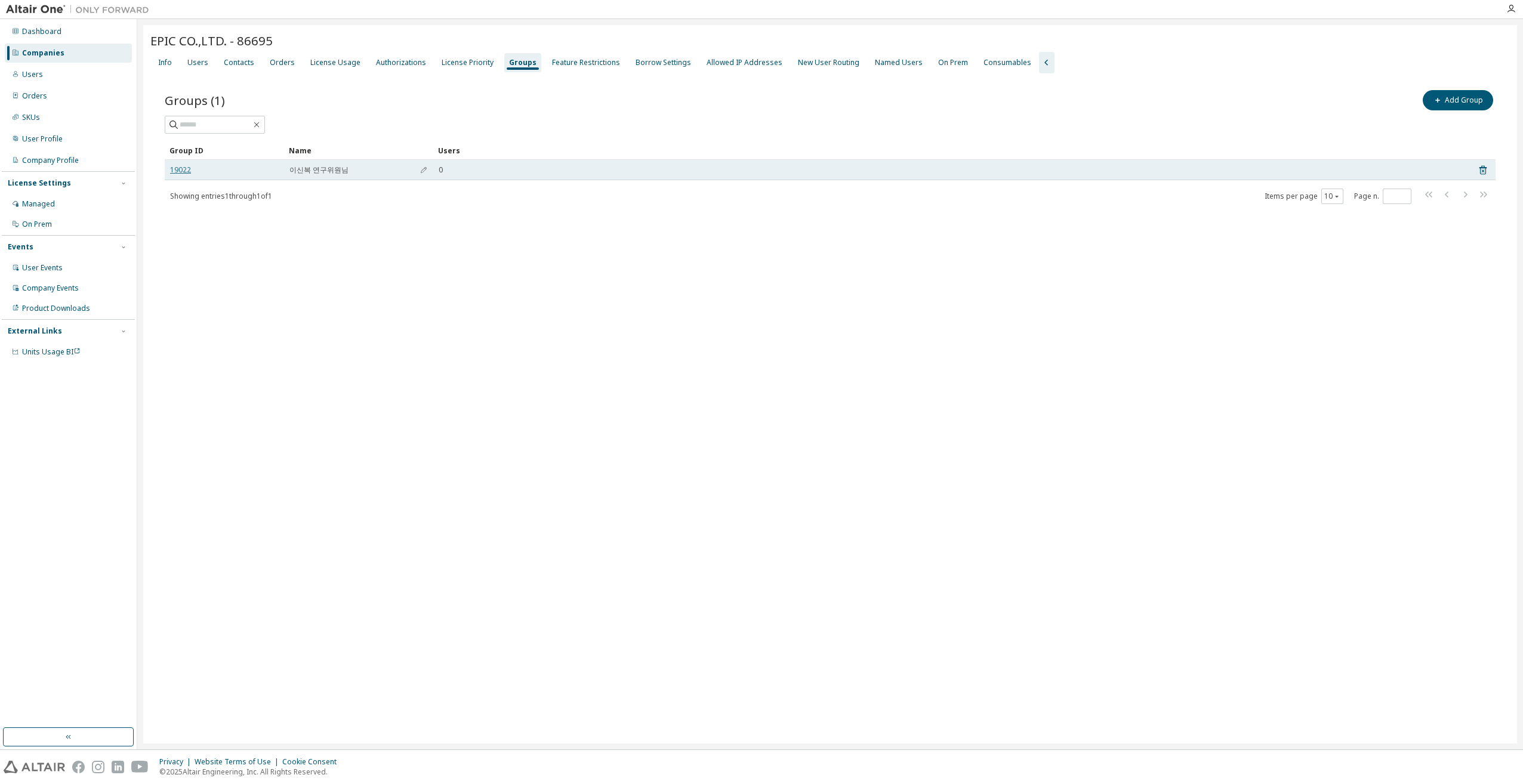
click at [181, 167] on link "19022" at bounding box center [180, 170] width 21 height 9
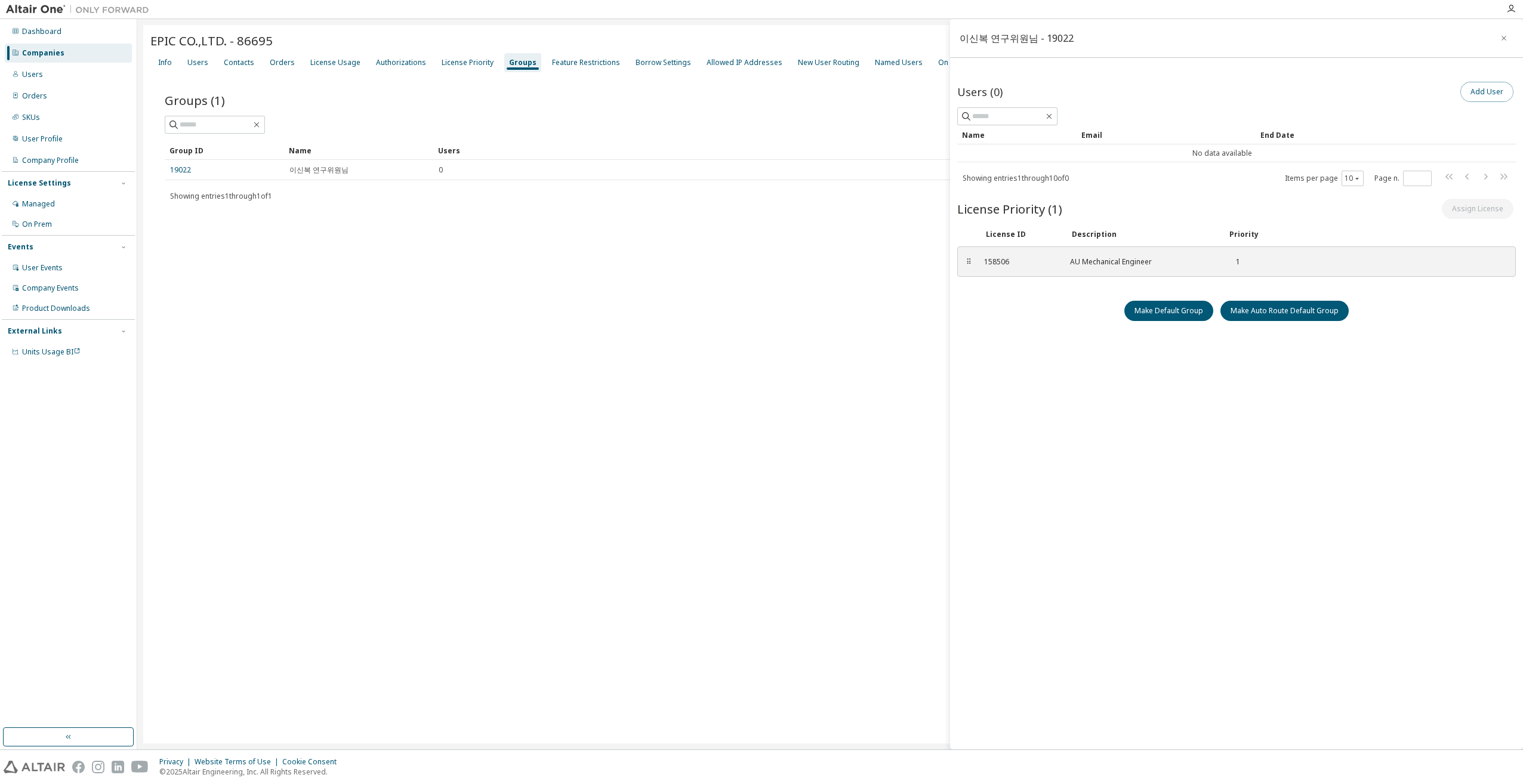
click at [1471, 90] on button "Add User" at bounding box center [1487, 92] width 53 height 20
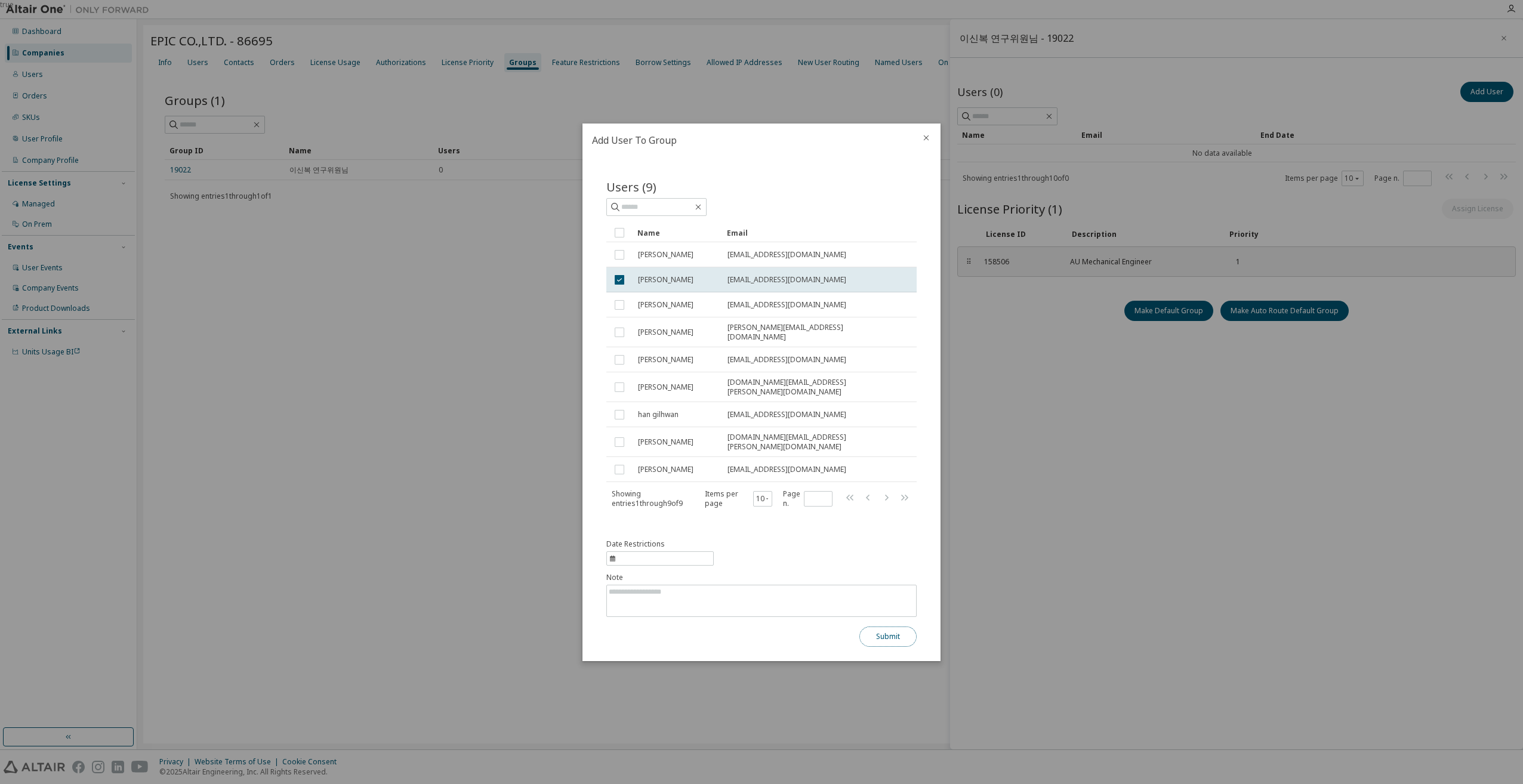
click at [885, 627] on button "Submit" at bounding box center [888, 637] width 57 height 20
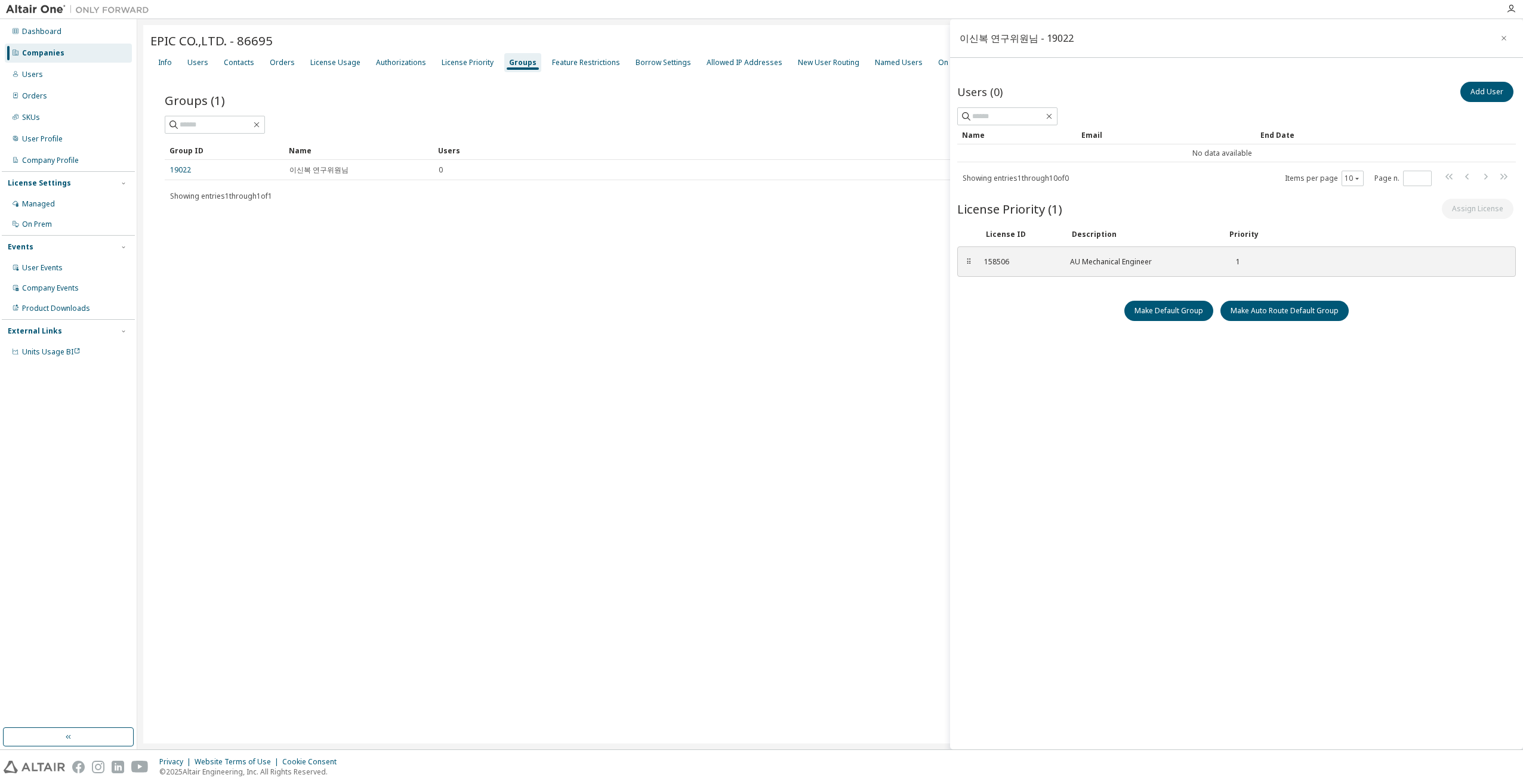
click at [1088, 383] on div "Users (0) Add User Clear Load Save Save As Field Operator Value Select filter S…" at bounding box center [1237, 392] width 559 height 627
click at [1506, 33] on icon "button" at bounding box center [1504, 38] width 9 height 9
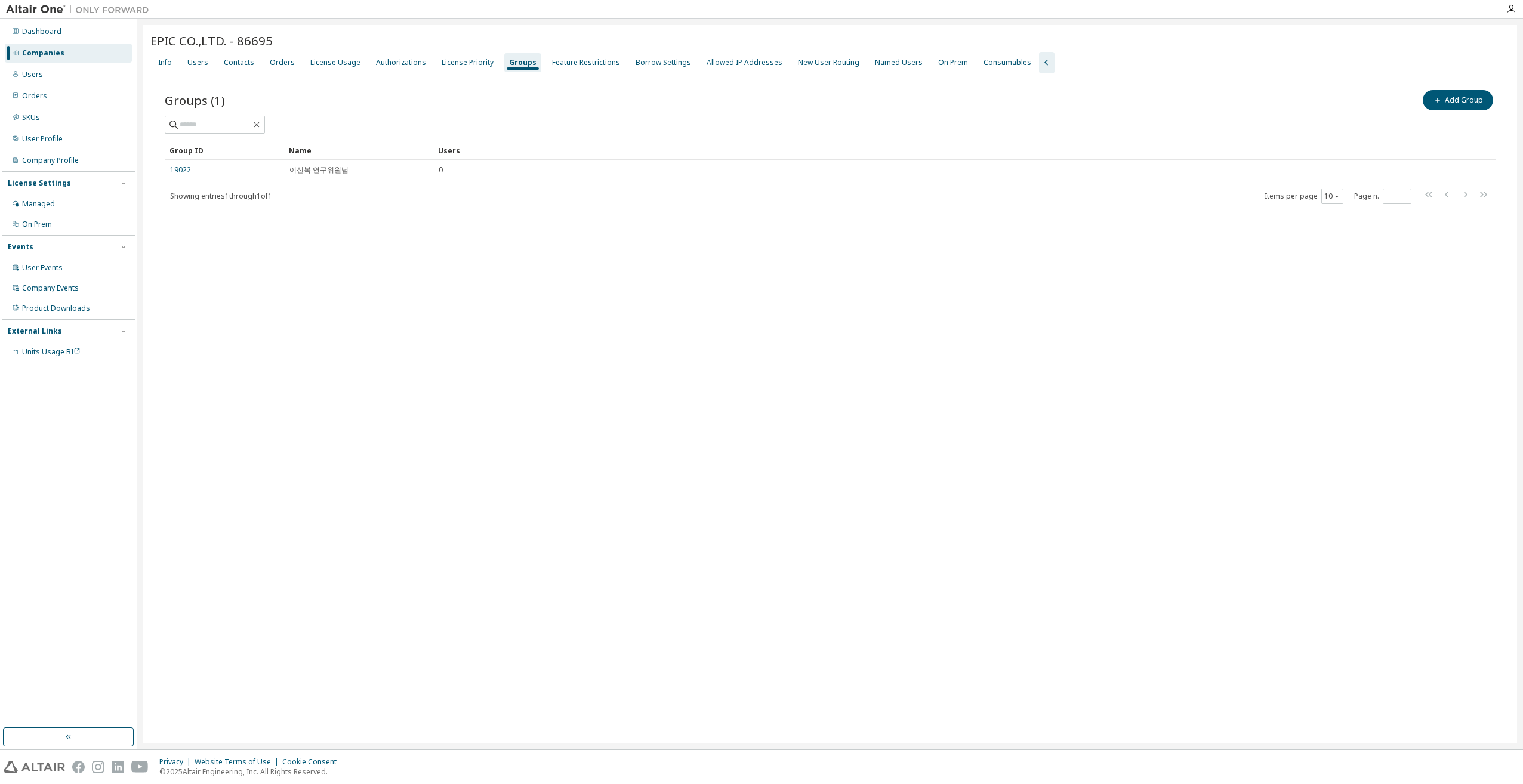
click at [416, 399] on div "EPIC CO.,LTD. - 86695 Clear Load Save Save As Field Operator Value Select filte…" at bounding box center [830, 384] width 1374 height 719
click at [328, 64] on div "License Usage" at bounding box center [335, 62] width 50 height 9
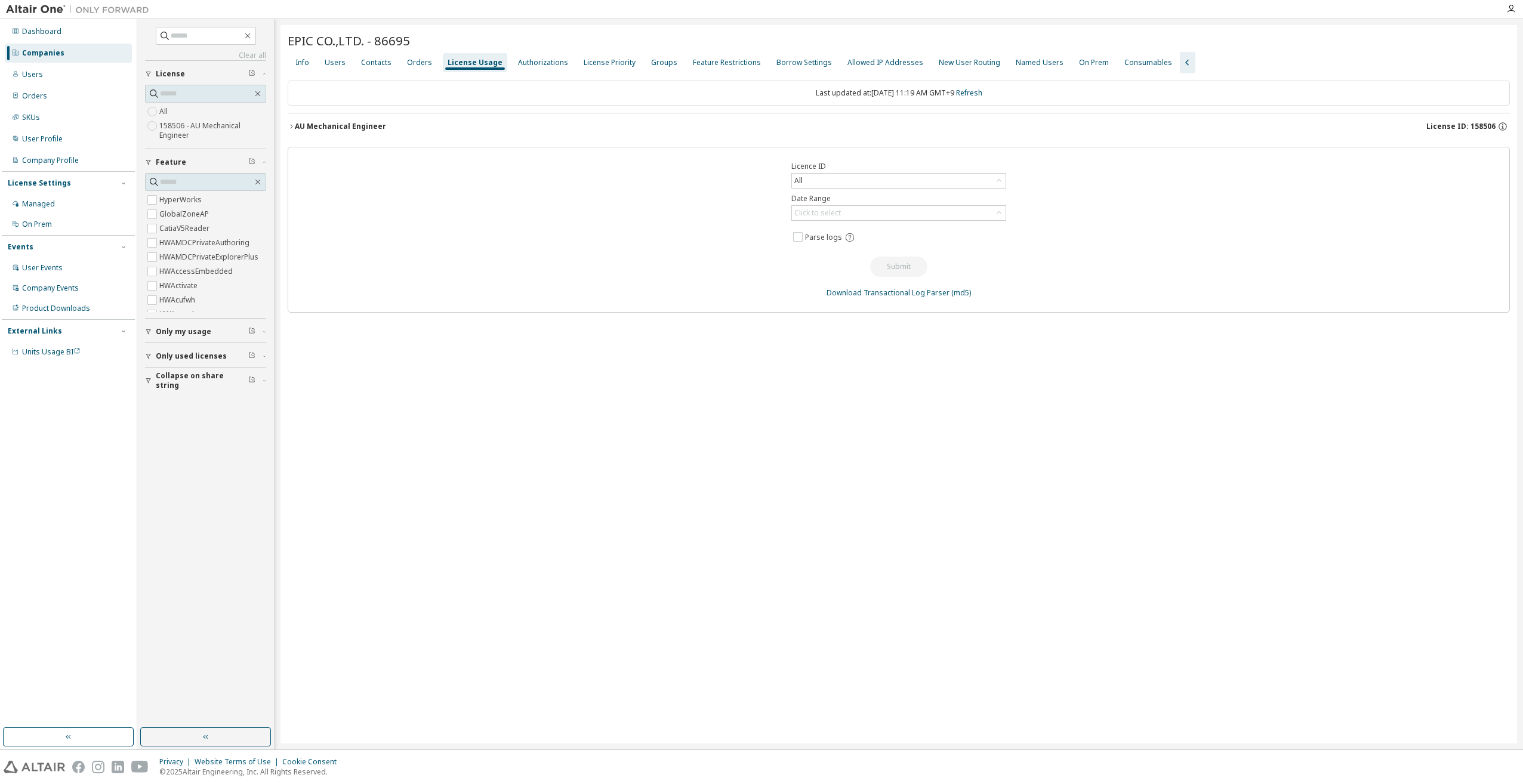
click at [1474, 125] on span "License ID: 158506" at bounding box center [1461, 126] width 69 height 9
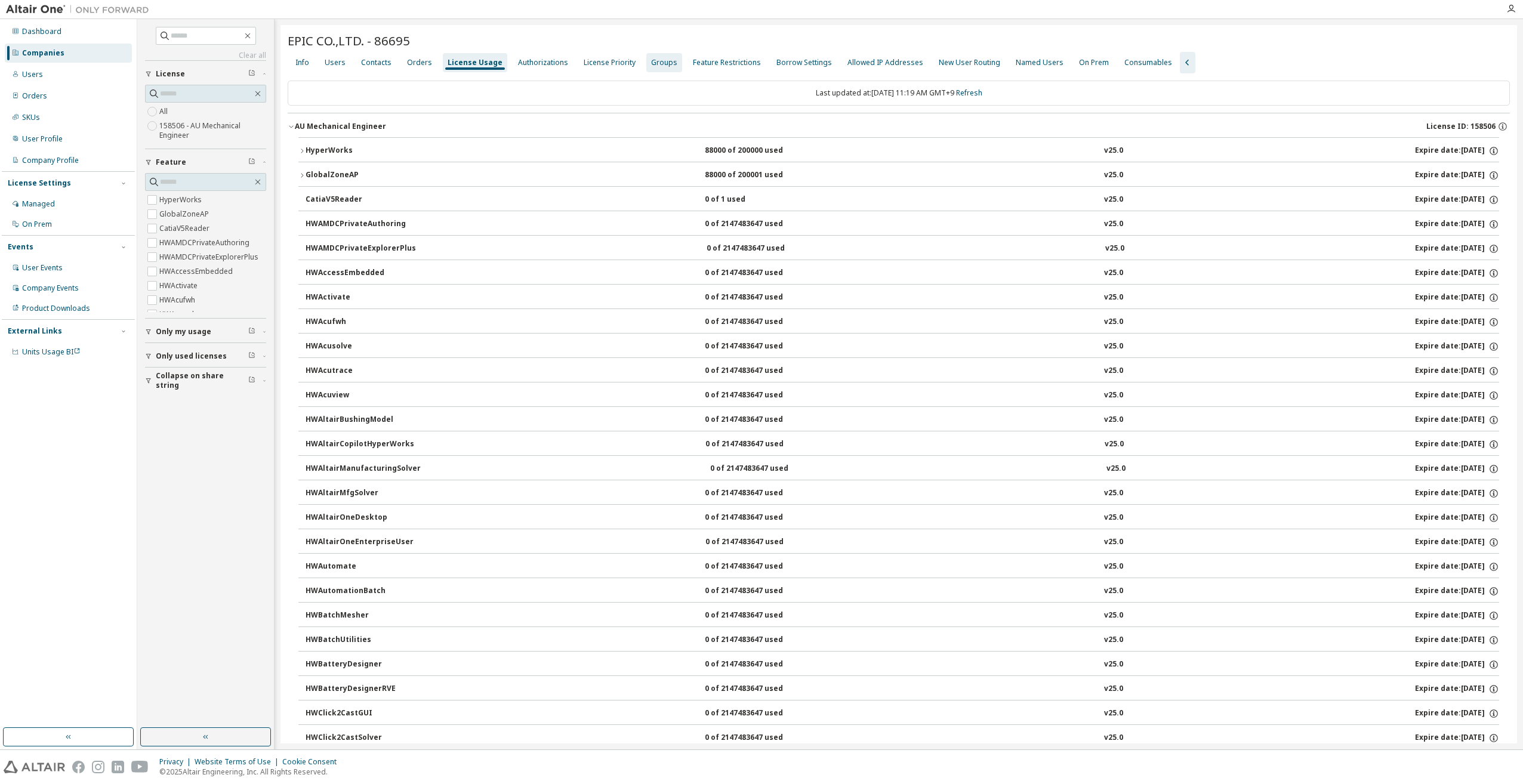
click at [652, 67] on div "Groups" at bounding box center [665, 62] width 26 height 9
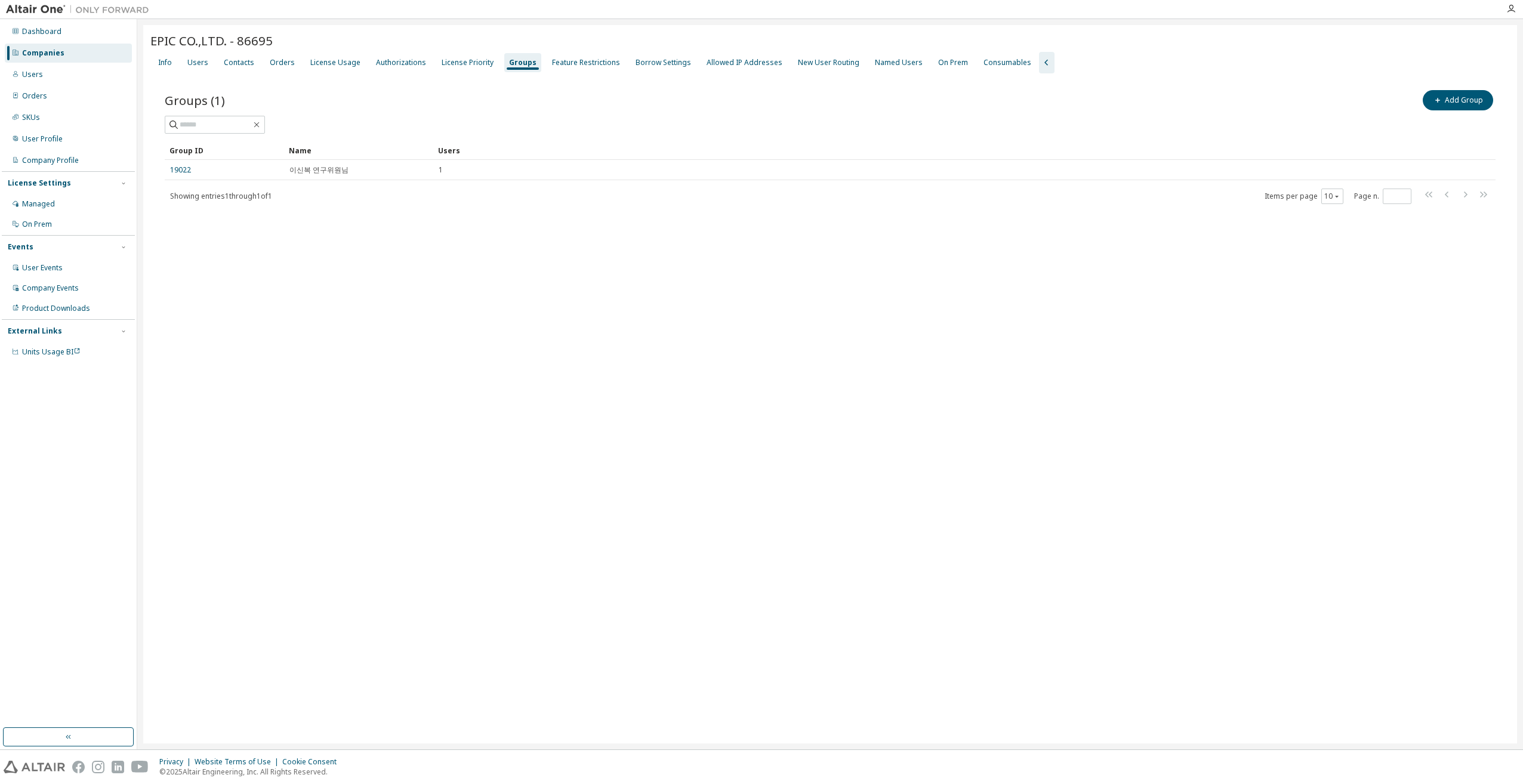
click at [375, 344] on div "EPIC CO.,LTD. - 86695 Clear Load Save Save As Field Operator Value Select filte…" at bounding box center [830, 384] width 1374 height 719
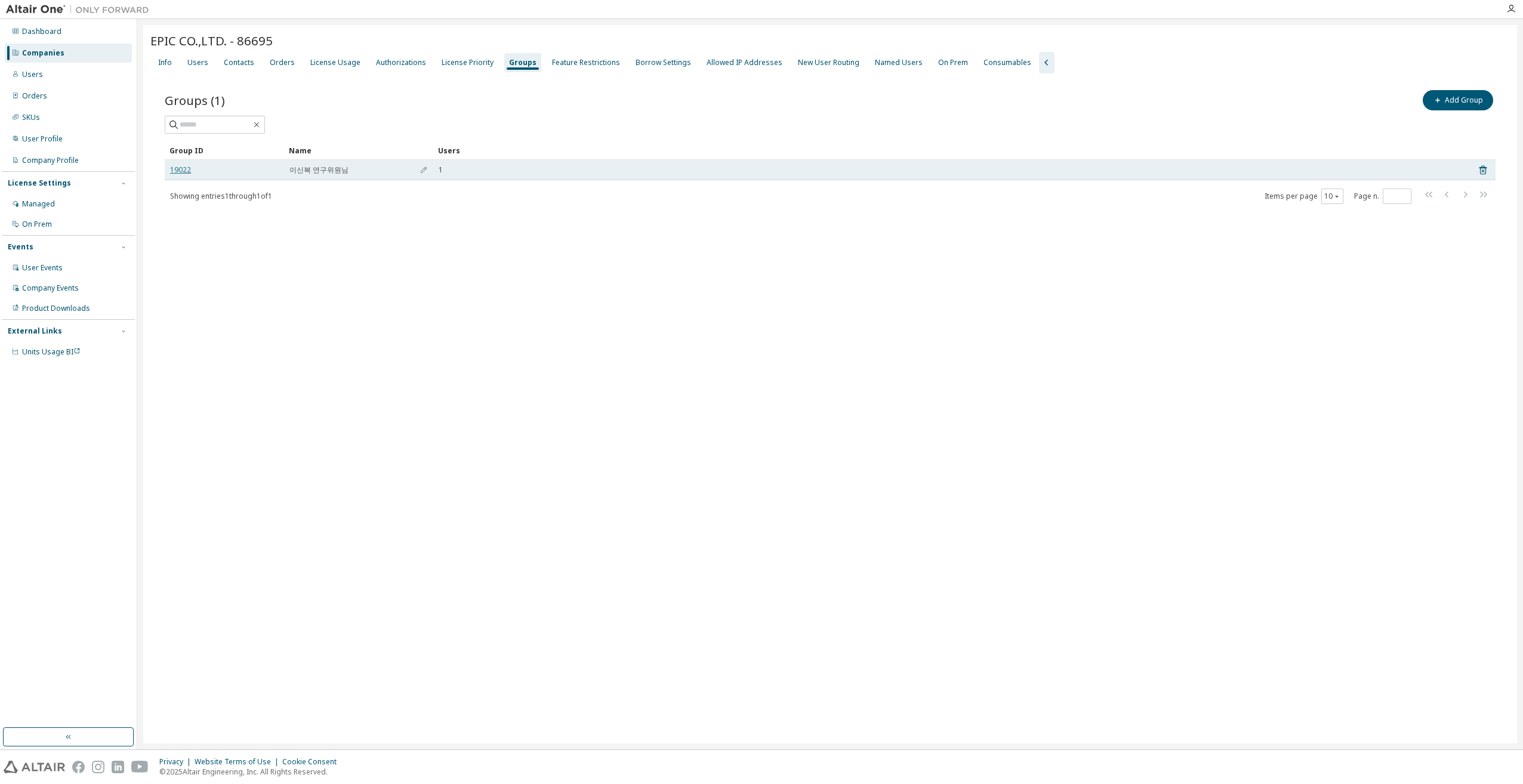
click at [180, 170] on link "19022" at bounding box center [180, 170] width 21 height 9
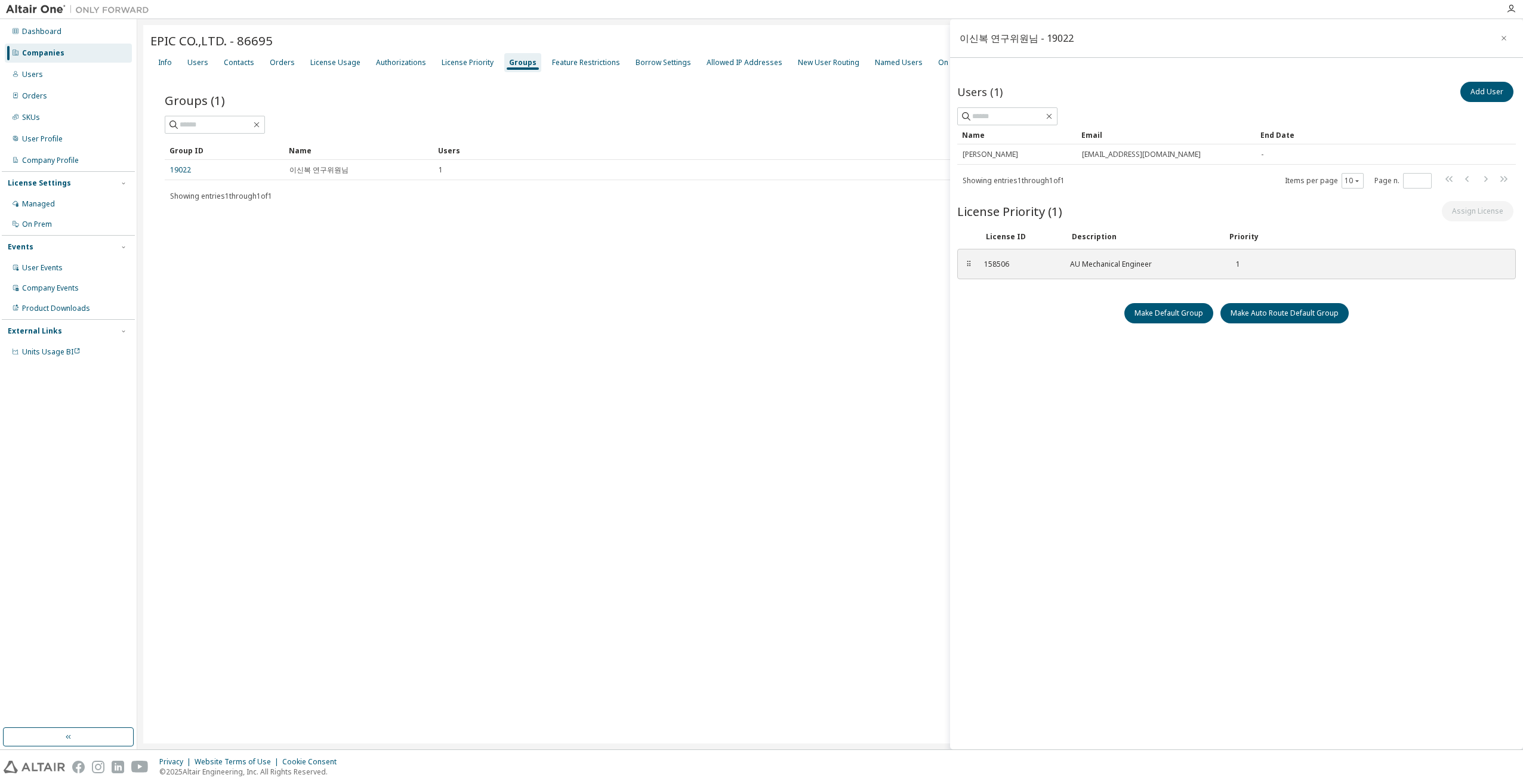
click at [287, 367] on div "EPIC CO.,LTD. - 86695 Clear Load Save Save As Field Operator Value Select filte…" at bounding box center [830, 384] width 1374 height 719
click at [205, 65] on div "Users" at bounding box center [197, 62] width 21 height 9
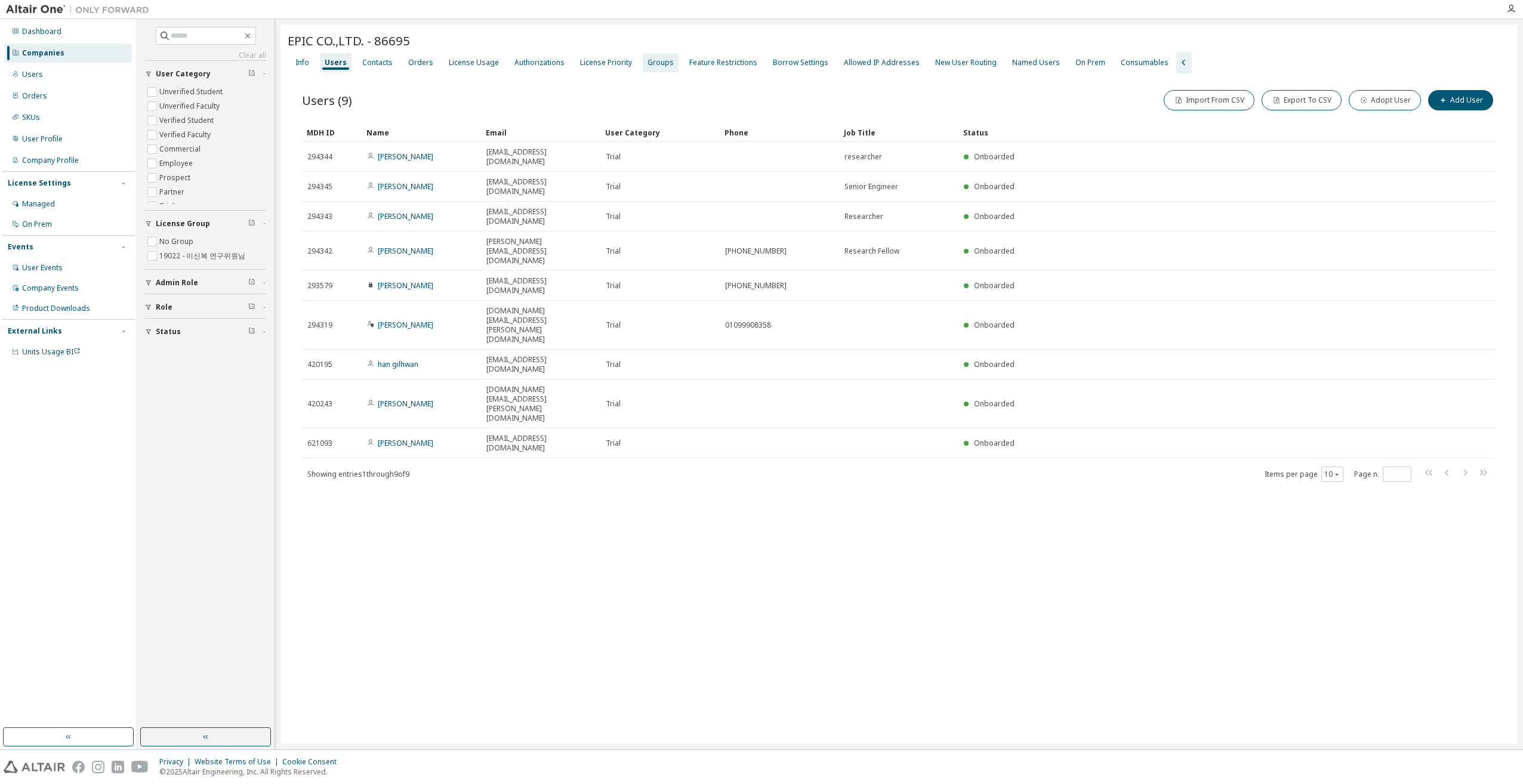
click at [665, 62] on div "Groups" at bounding box center [660, 62] width 36 height 19
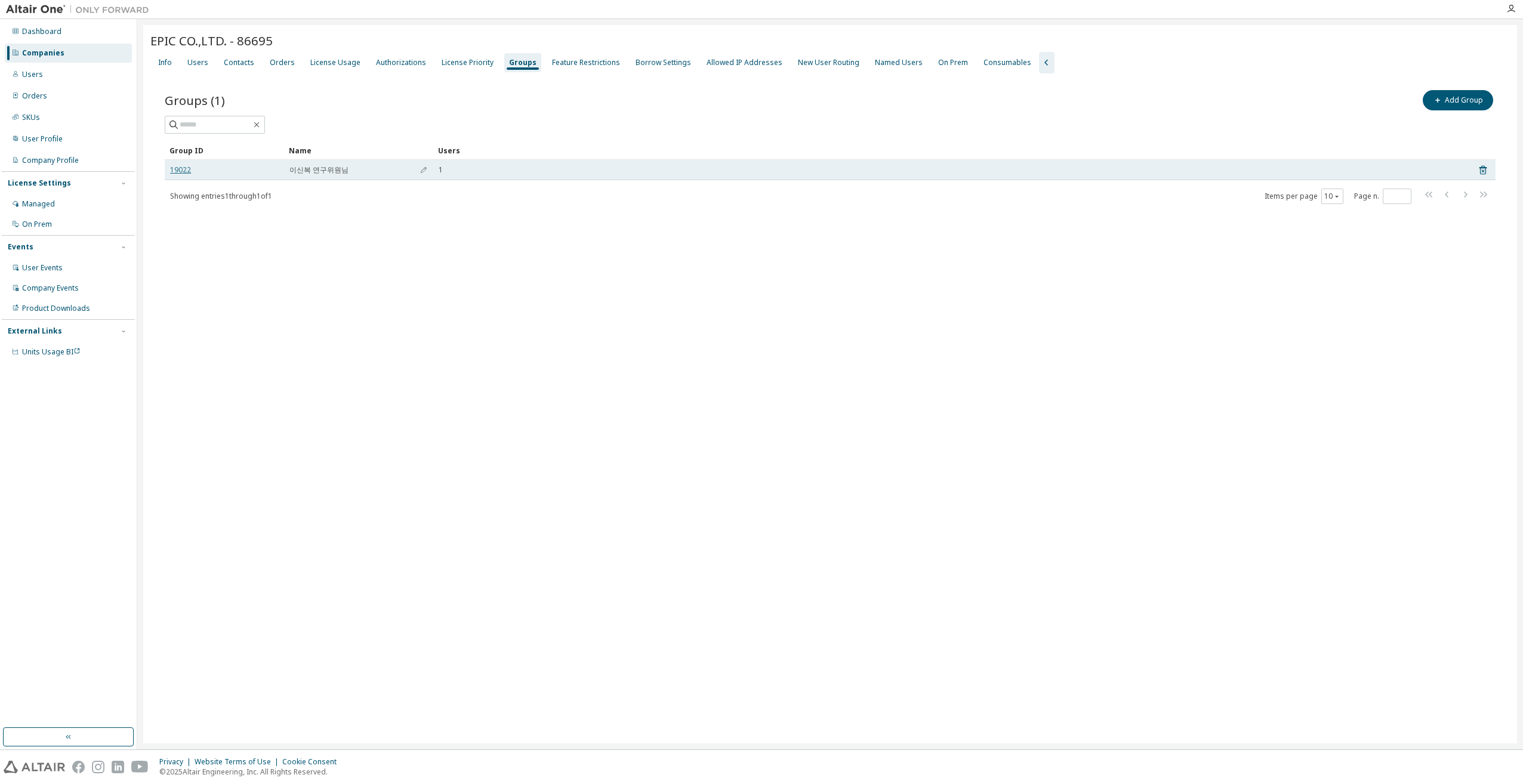
click at [179, 169] on link "19022" at bounding box center [180, 170] width 21 height 9
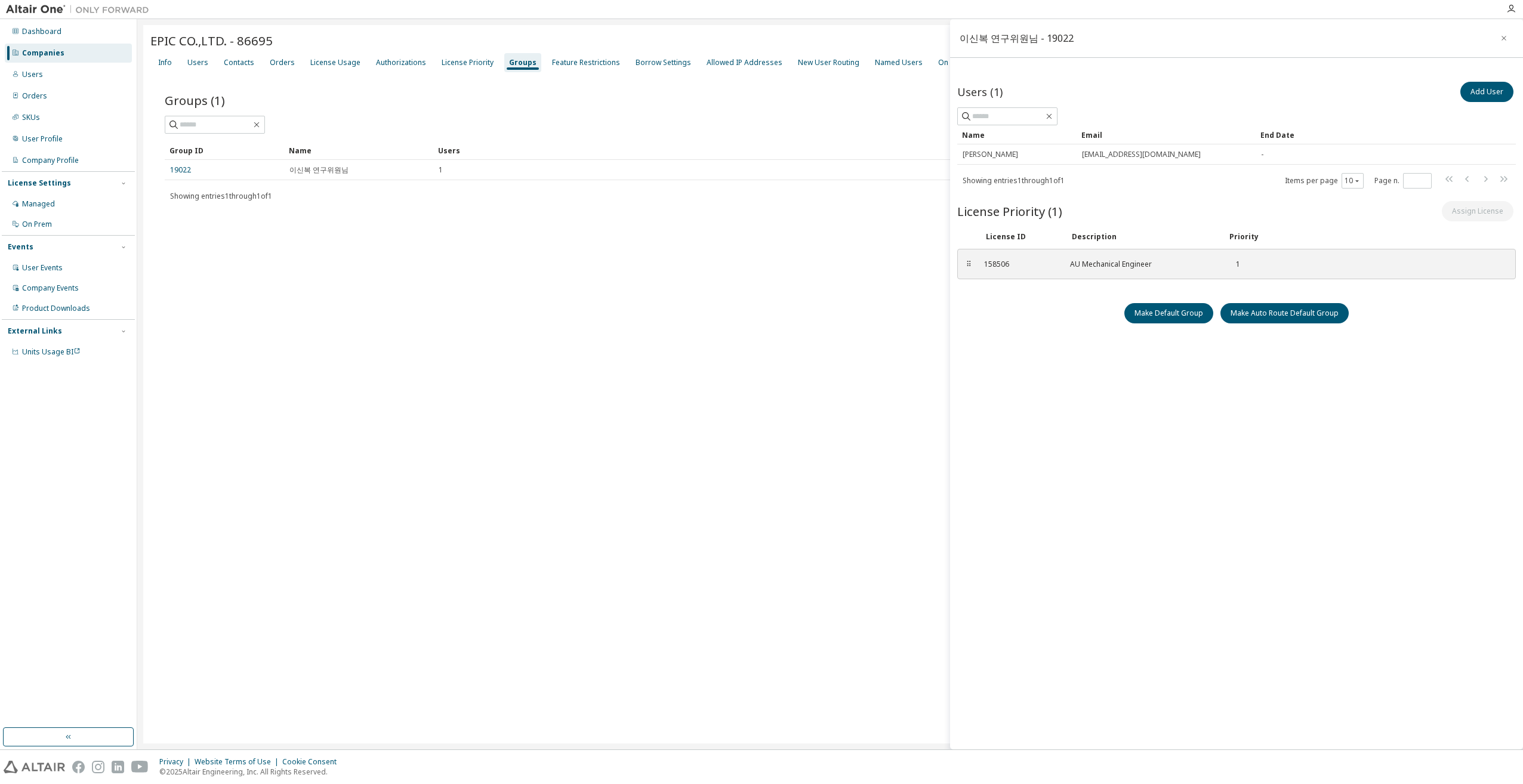
click at [585, 483] on div "EPIC CO.,LTD. - 86695 Clear Load Save Save As Field Operator Value Select filte…" at bounding box center [830, 384] width 1374 height 719
click at [559, 602] on div "EPIC CO.,LTD. - 86695 Clear Load Save Save As Field Operator Value Select filte…" at bounding box center [830, 384] width 1374 height 719
click at [712, 487] on div "EPIC CO.,LTD. - 86695 Clear Load Save Save As Field Operator Value Select filte…" at bounding box center [830, 384] width 1374 height 719
click at [342, 335] on div "EPIC CO.,LTD. - 86695 Clear Load Save Save As Field Operator Value Select filte…" at bounding box center [830, 384] width 1374 height 719
click at [657, 482] on div "EPIC CO.,LTD. - 86695 Clear Load Save Save As Field Operator Value Select filte…" at bounding box center [830, 384] width 1374 height 719
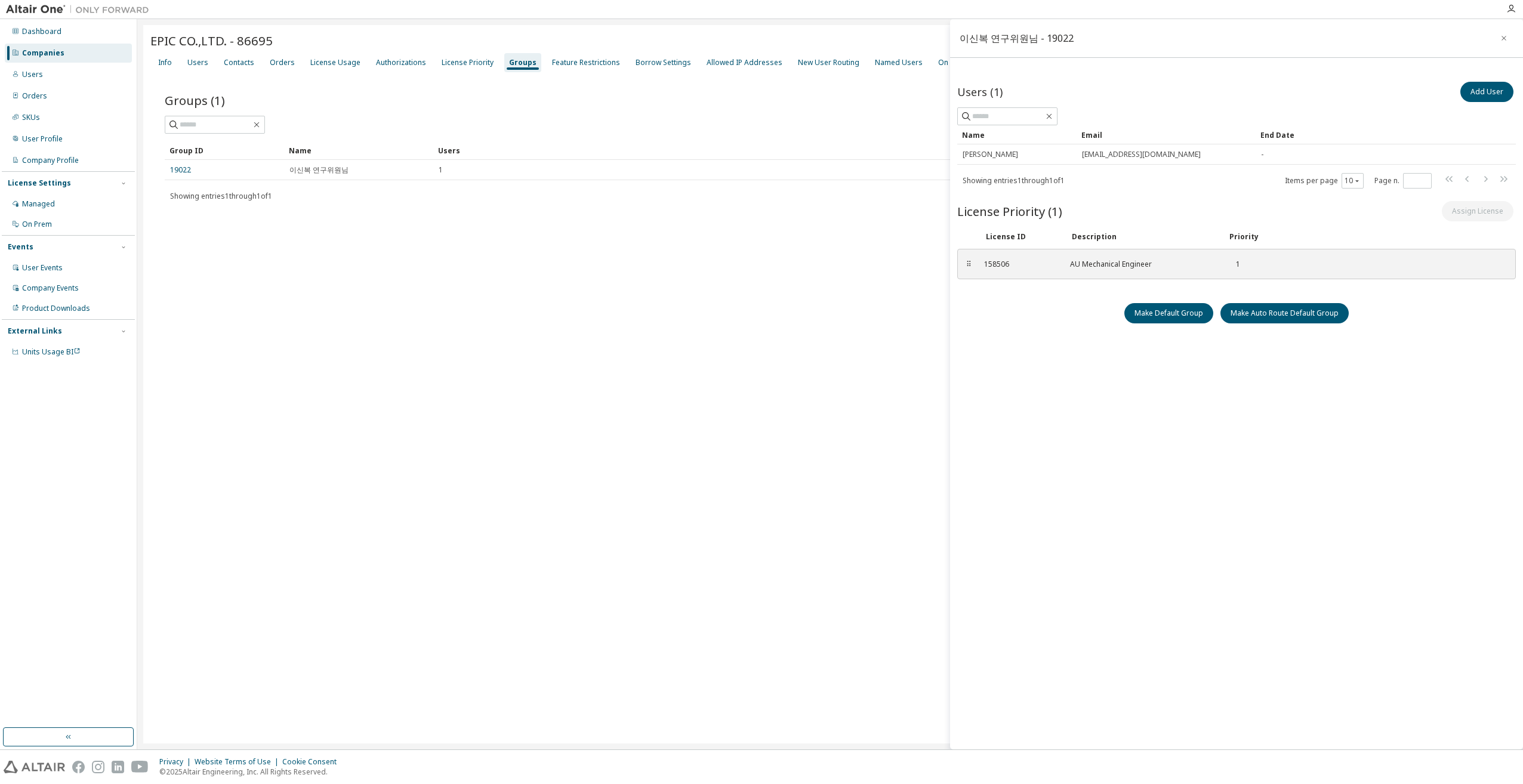
click at [709, 691] on div "EPIC CO.,LTD. - 86695 Clear Load Save Save As Field Operator Value Select filte…" at bounding box center [830, 384] width 1374 height 719
click at [1140, 661] on div "Users (1) Add User Clear Load Save Save As Field Operator Value Select filter S…" at bounding box center [1237, 392] width 559 height 627
click at [875, 726] on div "EPIC CO.,LTD. - 86695 Clear Load Save Save As Field Operator Value Select filte…" at bounding box center [830, 384] width 1374 height 719
click at [742, 547] on div "EPIC CO.,LTD. - 86695 Clear Load Save Save As Field Operator Value Select filte…" at bounding box center [830, 384] width 1374 height 719
